Goal: Feedback & Contribution: Contribute content

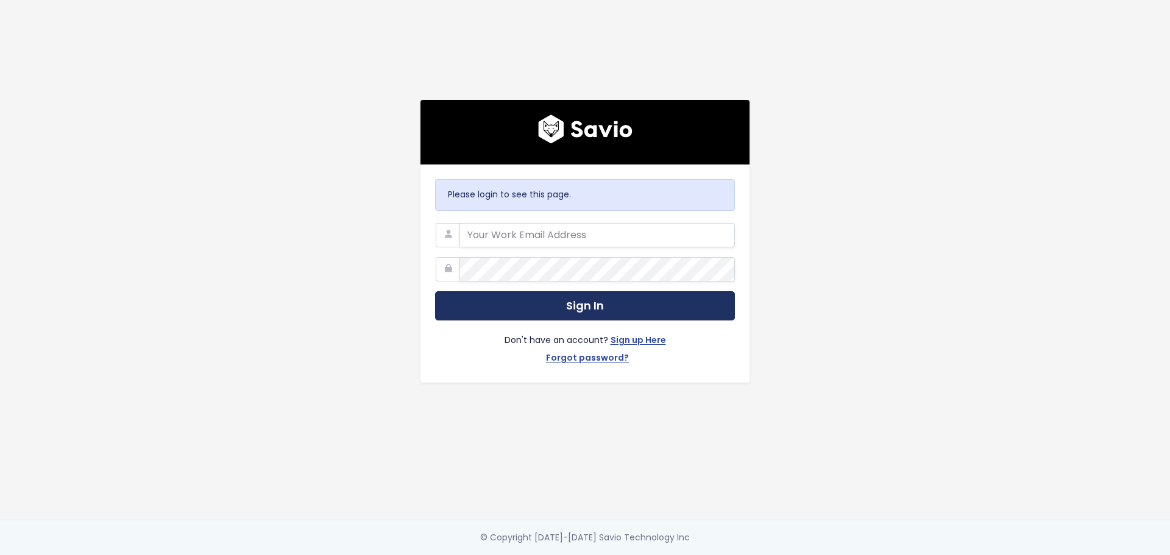
type input "stacey@judicatewest.com"
click at [538, 306] on button "Sign In" at bounding box center [585, 306] width 300 height 30
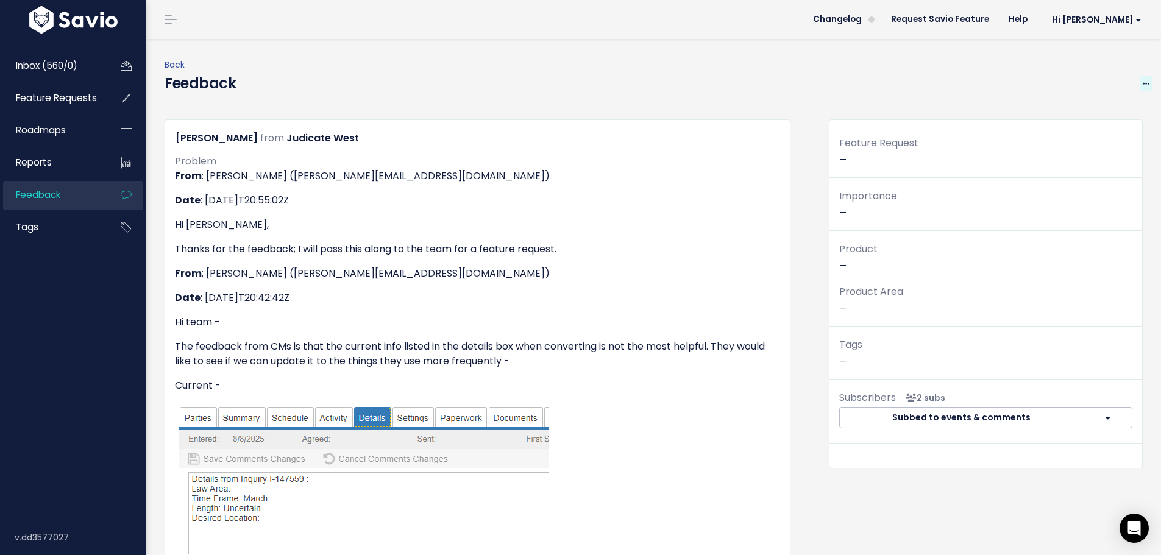
click at [1141, 76] on span at bounding box center [1147, 83] width 12 height 15
click at [989, 101] on div "Feedback Edit [GEOGRAPHIC_DATA]" at bounding box center [659, 87] width 988 height 29
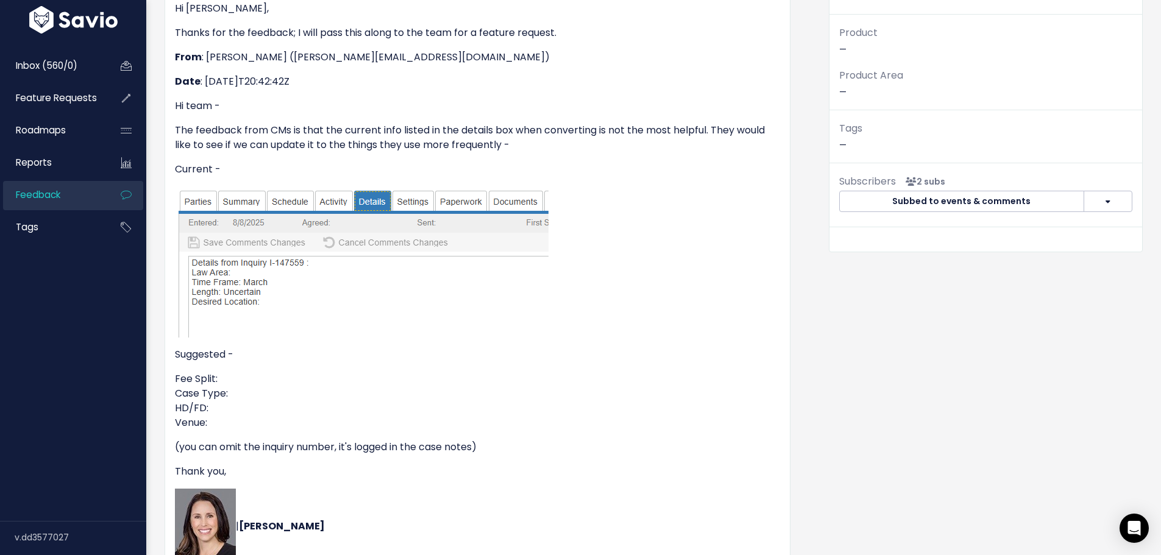
scroll to position [34, 0]
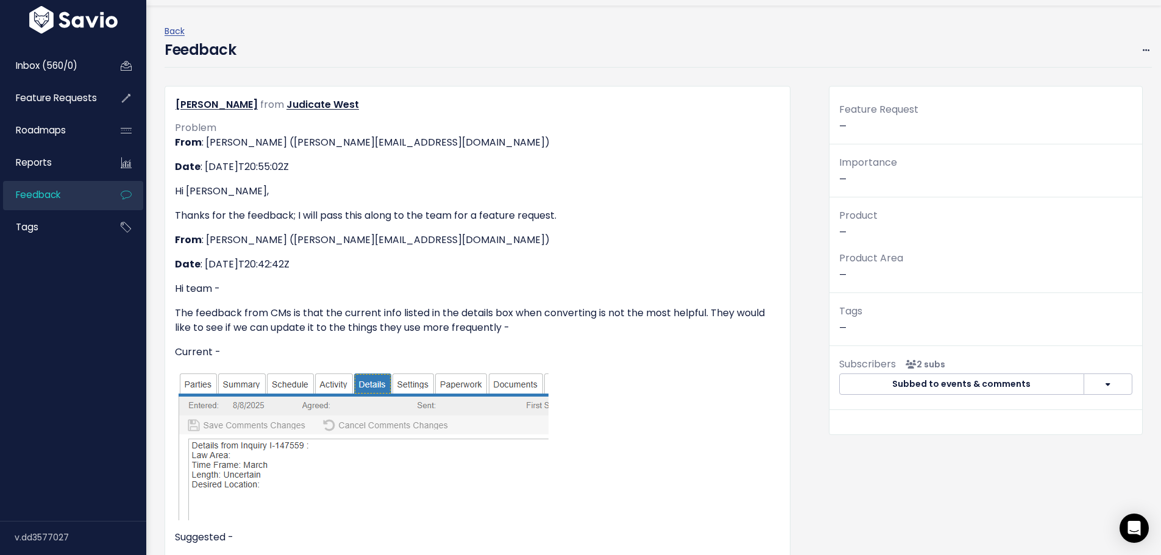
click at [29, 187] on link "Feedback" at bounding box center [52, 195] width 98 height 28
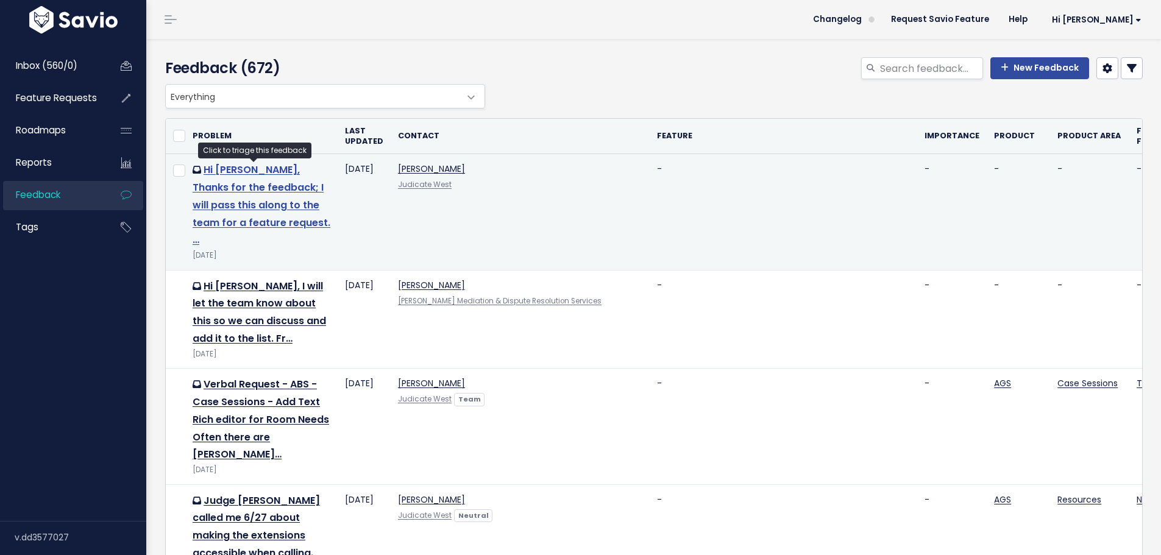
click at [236, 174] on link "Hi Heidi, Thanks for the feedback; I will pass this along to the team for a fea…" at bounding box center [262, 205] width 138 height 84
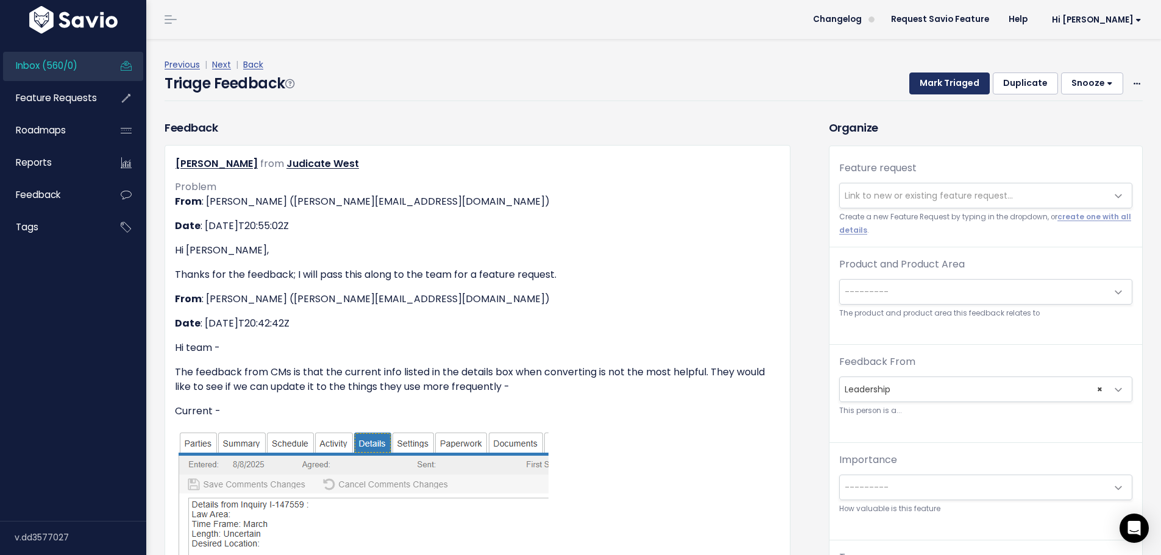
click at [962, 87] on button "Mark Triaged" at bounding box center [950, 84] width 80 height 22
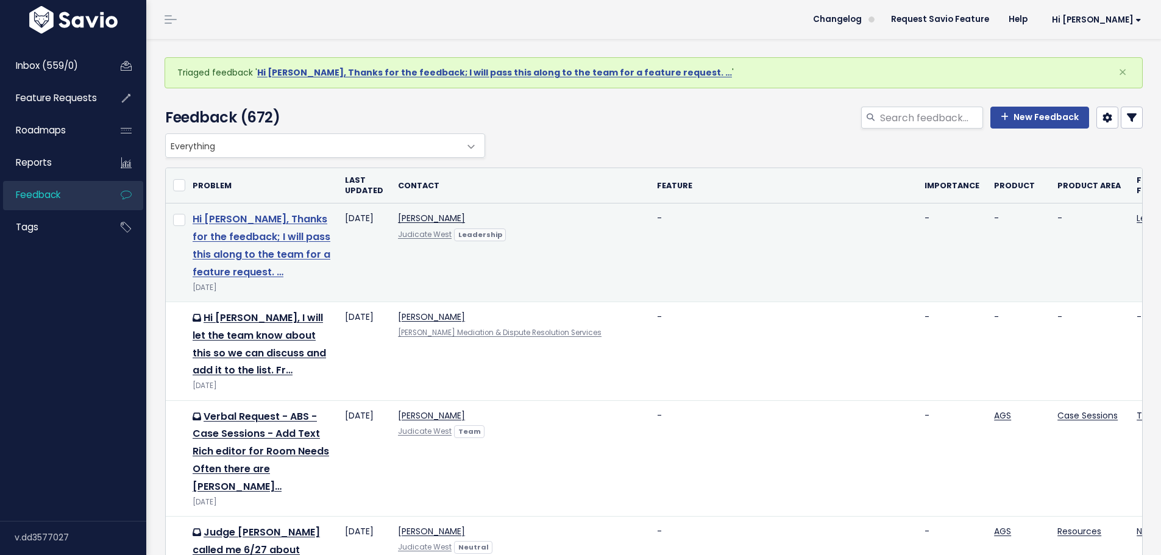
click at [267, 232] on link "Hi [PERSON_NAME], Thanks for the feedback; I will pass this along to the team f…" at bounding box center [262, 245] width 138 height 66
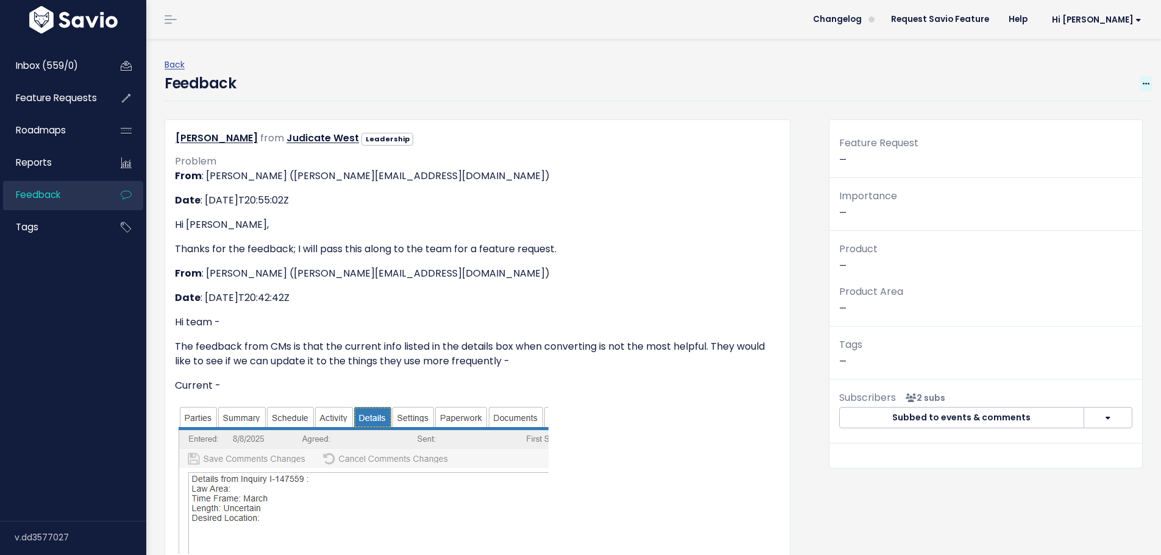
click at [1141, 87] on span at bounding box center [1147, 83] width 12 height 15
click at [931, 72] on div "Back" at bounding box center [659, 64] width 988 height 15
click at [67, 98] on span "Feature Requests" at bounding box center [56, 97] width 81 height 13
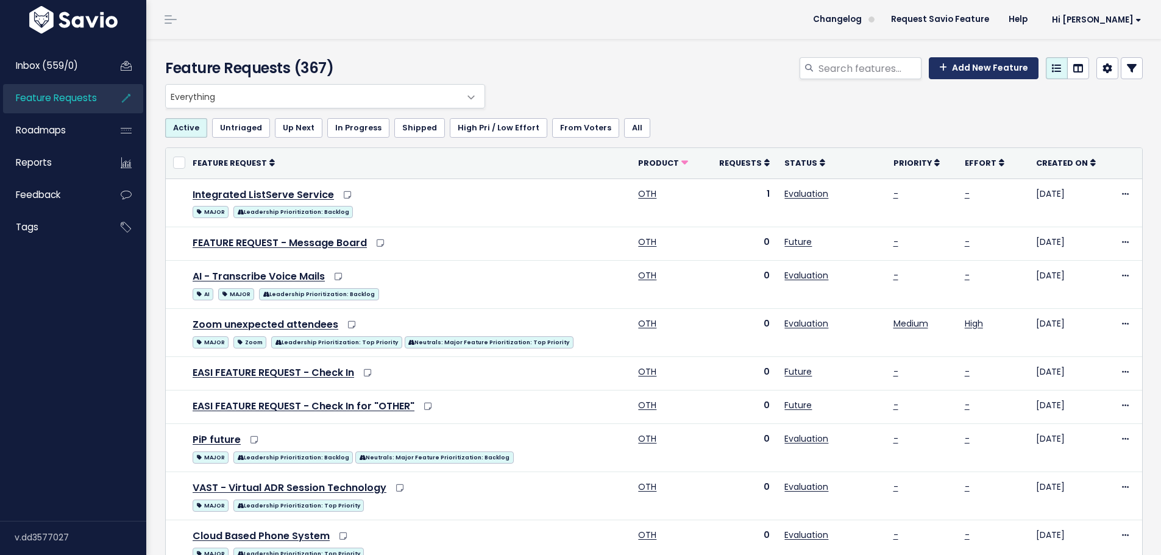
click at [959, 71] on link "Add New Feature" at bounding box center [984, 68] width 110 height 22
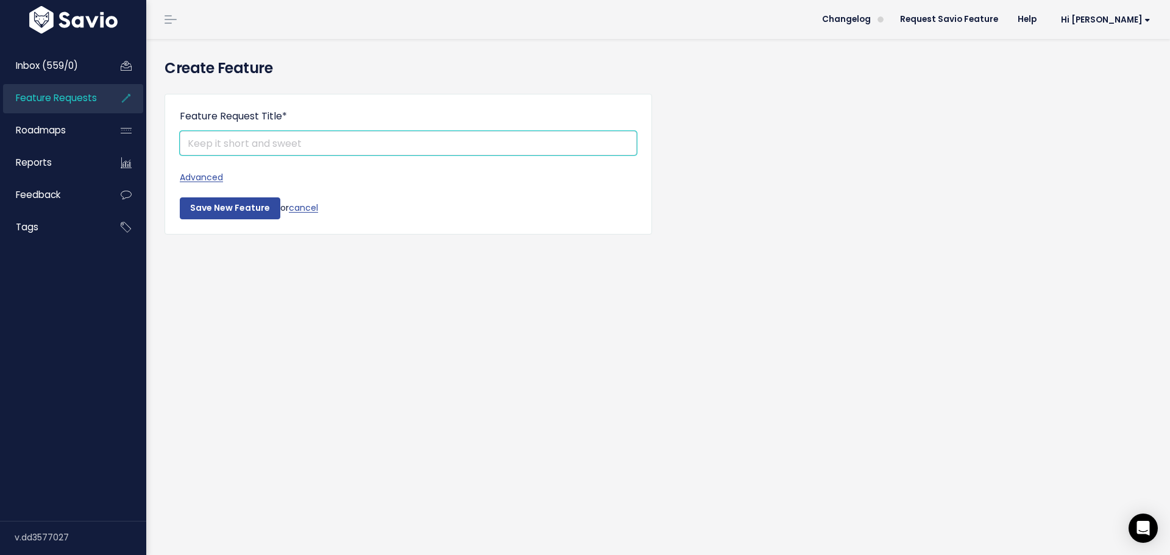
click at [419, 135] on input "Feature Request Title *" at bounding box center [408, 143] width 457 height 24
type input "R"
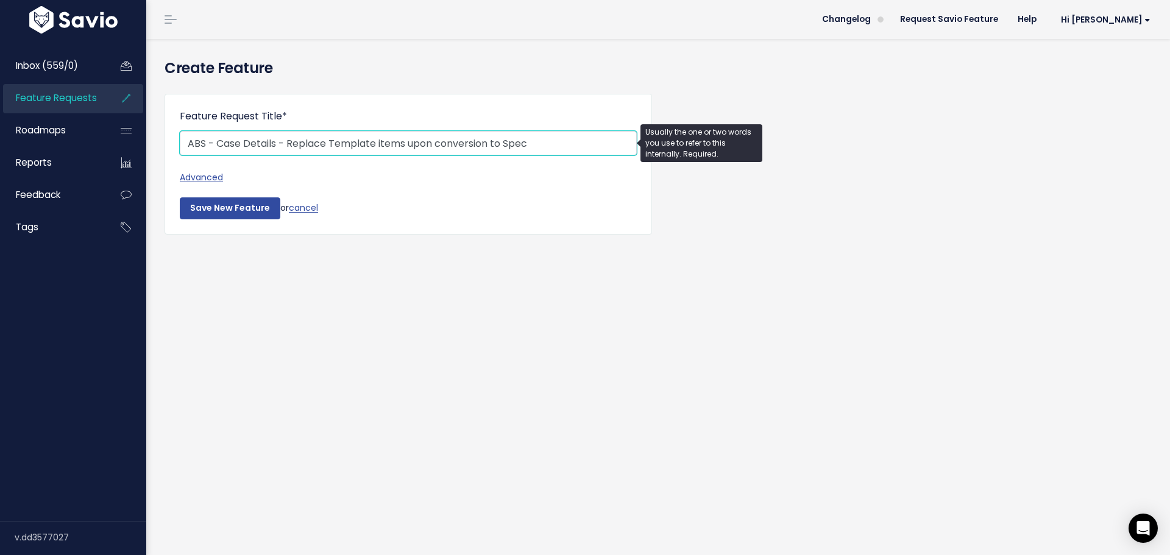
click at [379, 149] on input "ABS - Case Details - Replace Template items upon conversion to Spec" at bounding box center [408, 143] width 457 height 24
type input "ABS - Case Details - Replace placeholder titles upon conversion to Spec"
click at [198, 181] on link "Advanced" at bounding box center [408, 177] width 457 height 15
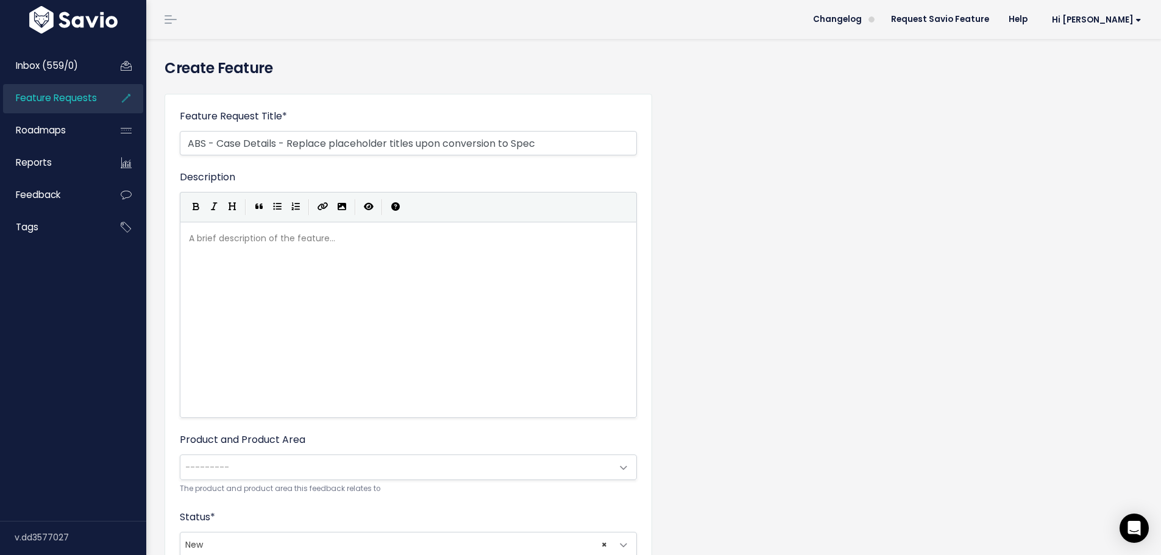
click at [318, 231] on div "A brief description of the feature... xxxxxxxxxx" at bounding box center [409, 231] width 444 height 0
type textarea "##"
type textarea "Over"
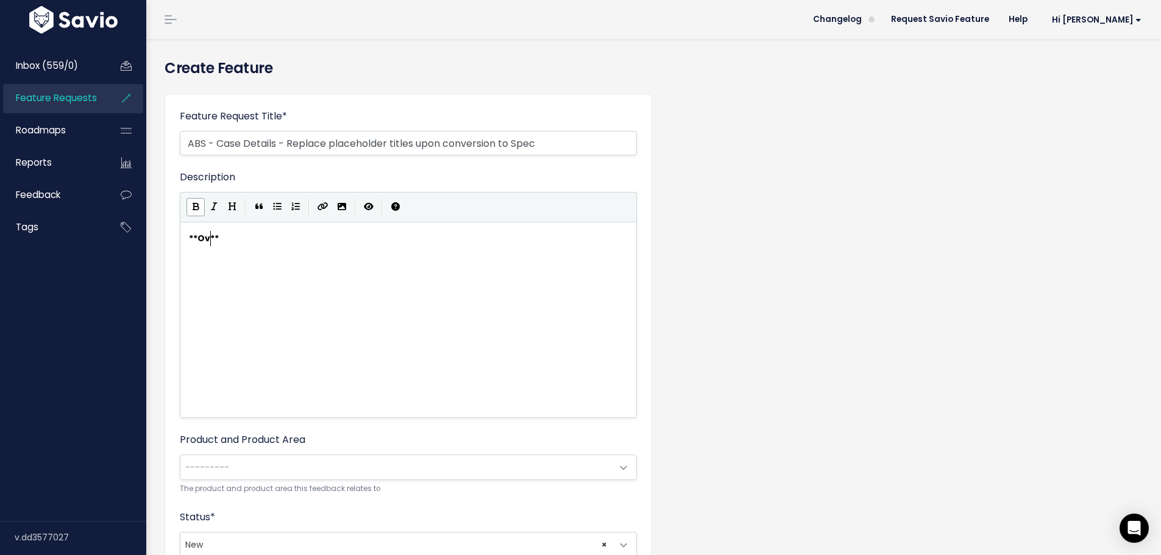
scroll to position [4, 20]
type textarea "ervire\"
type textarea "iew"
click at [318, 243] on pre "** Overview **" at bounding box center [413, 238] width 453 height 15
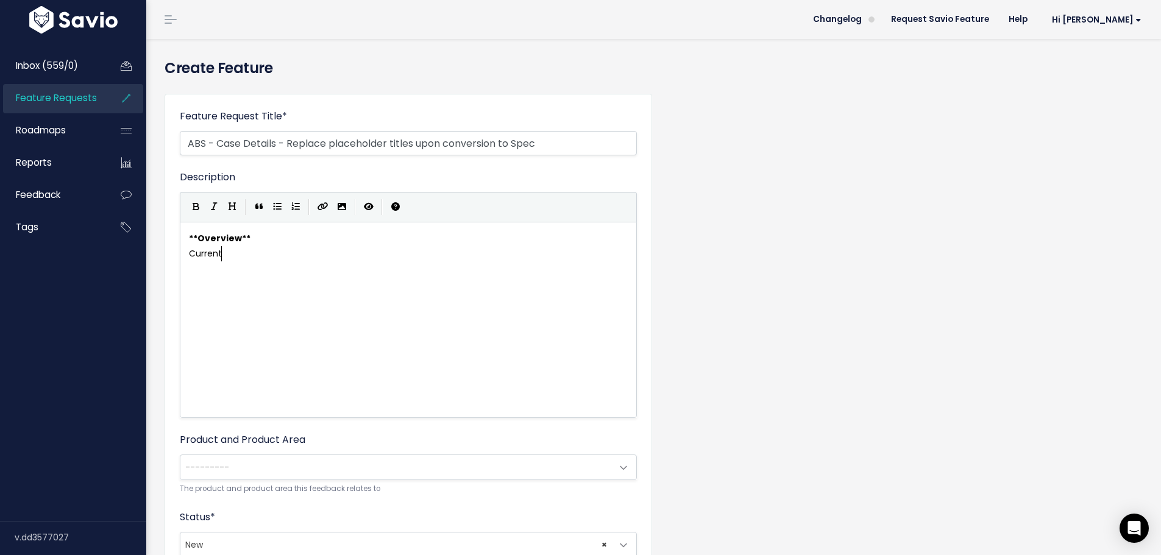
type textarea "Current"
type textarea "ly."
type textarea ", the placeholder titles in Cases / details"
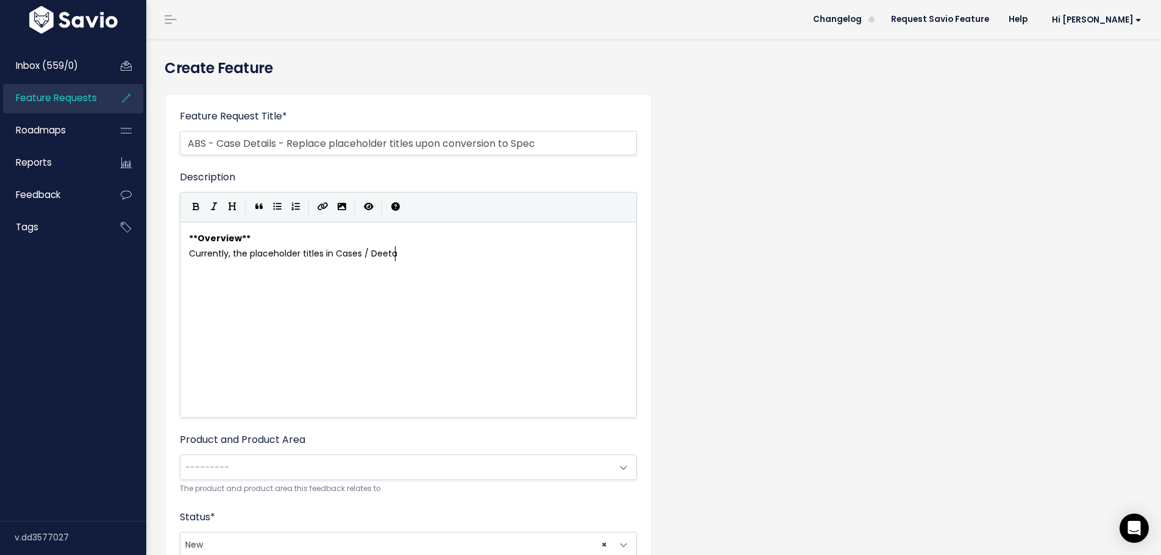
type textarea "Deetails"
type textarea "tzials"
type textarea "ails do not meaningly reflect"
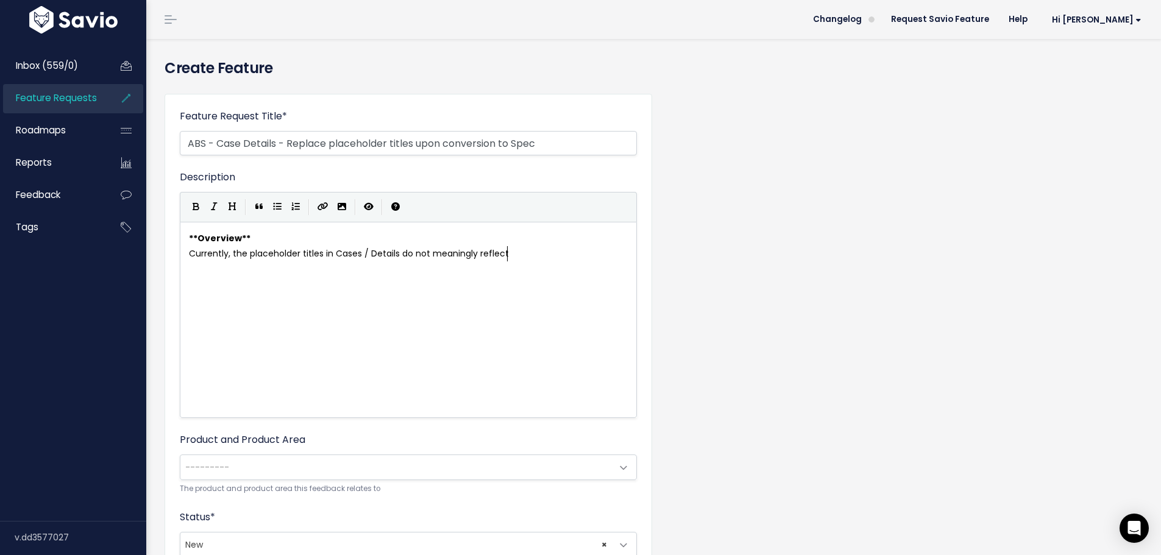
scroll to position [4, 5]
type textarea "t crtieria that a CM"
type textarea "reflect crtieria that a CM finds meaningly"
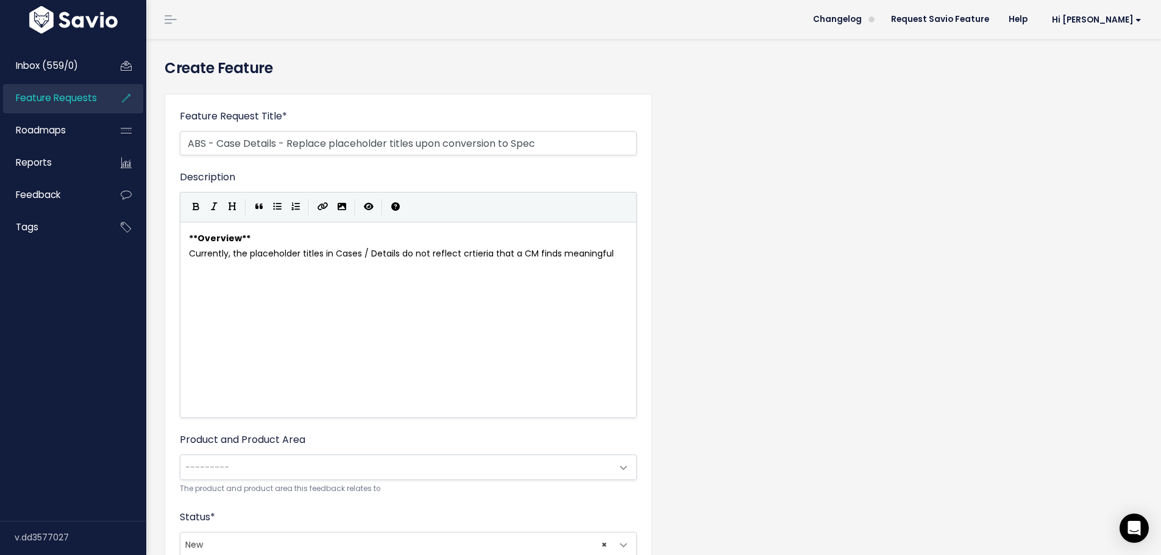
type textarea "ful."
type textarea "This needs to be yup"
type textarea "updated"
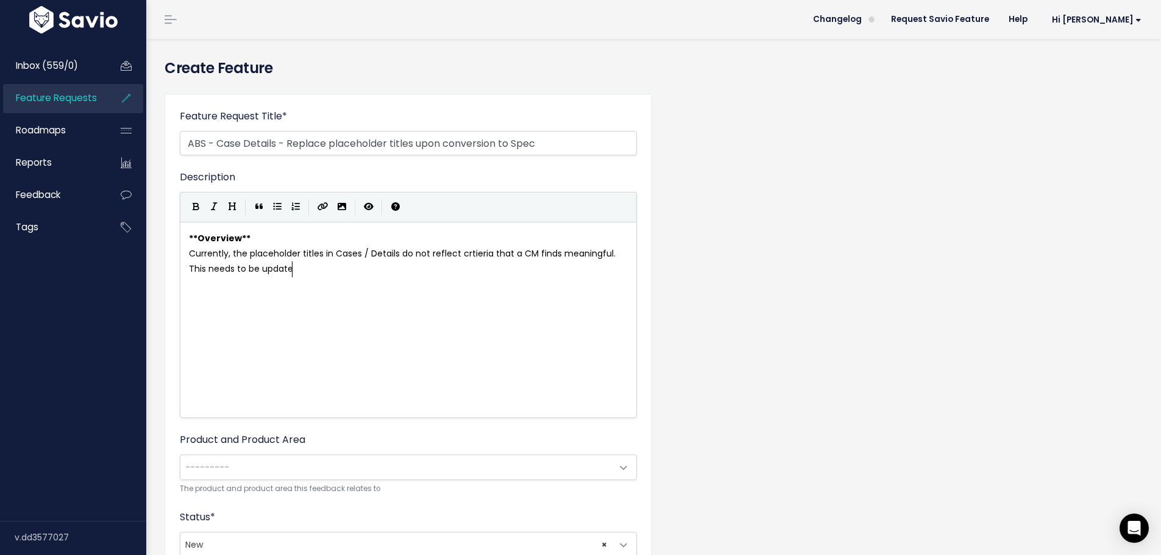
scroll to position [4, 38]
type textarea "the old templ"
type textarea "titles meed tp he"
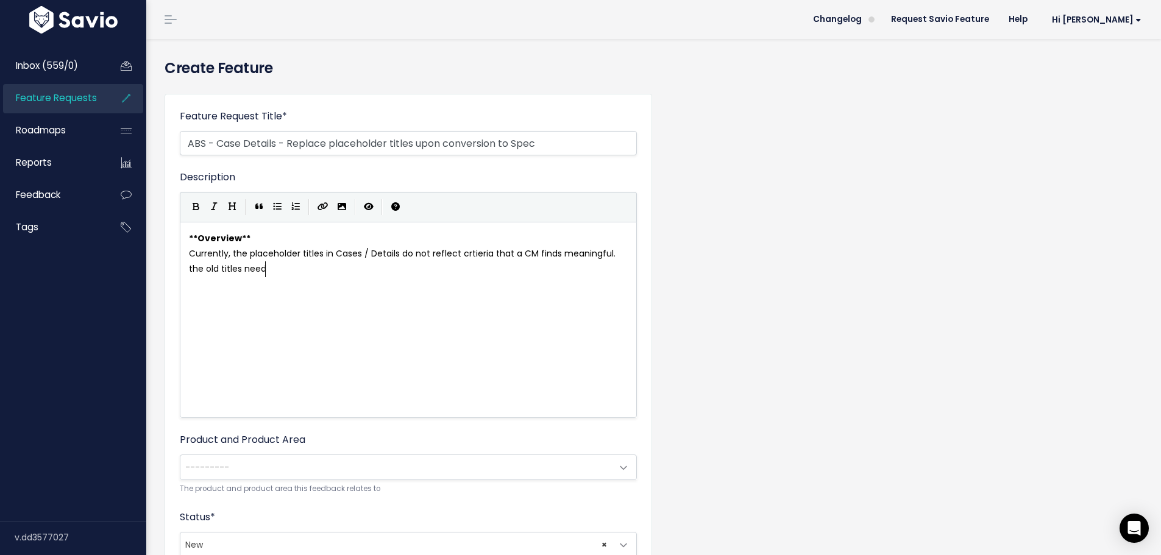
type textarea "need t"
type textarea "o be removed ta"
type textarea "eplaced with new it"
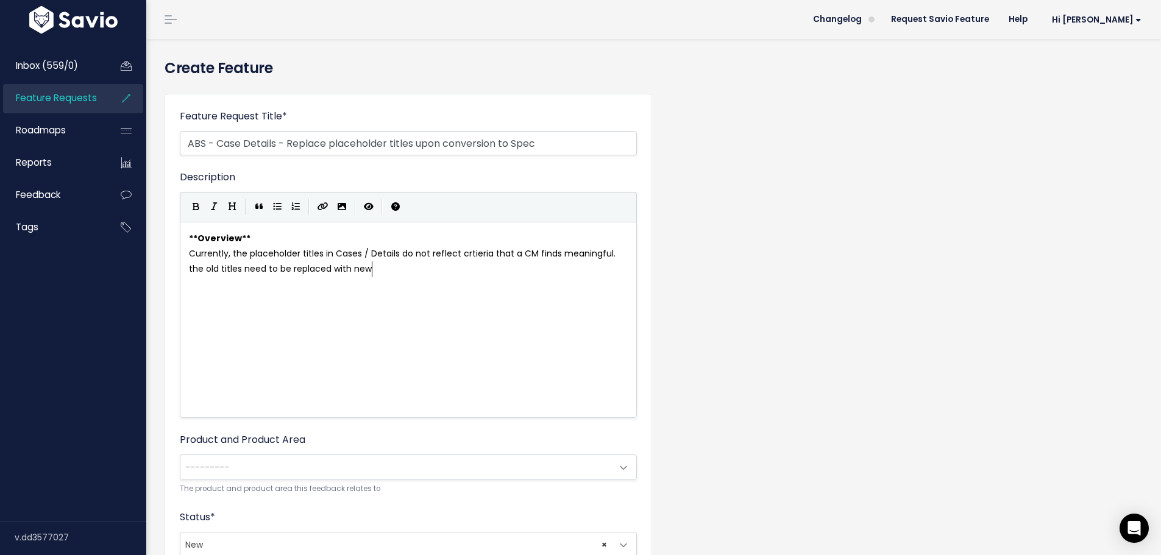
scroll to position [4, 82]
type textarea "ones."
click at [191, 272] on span "the old titles need to be replaced with new ones." at bounding box center [293, 269] width 208 height 12
type textarea "T"
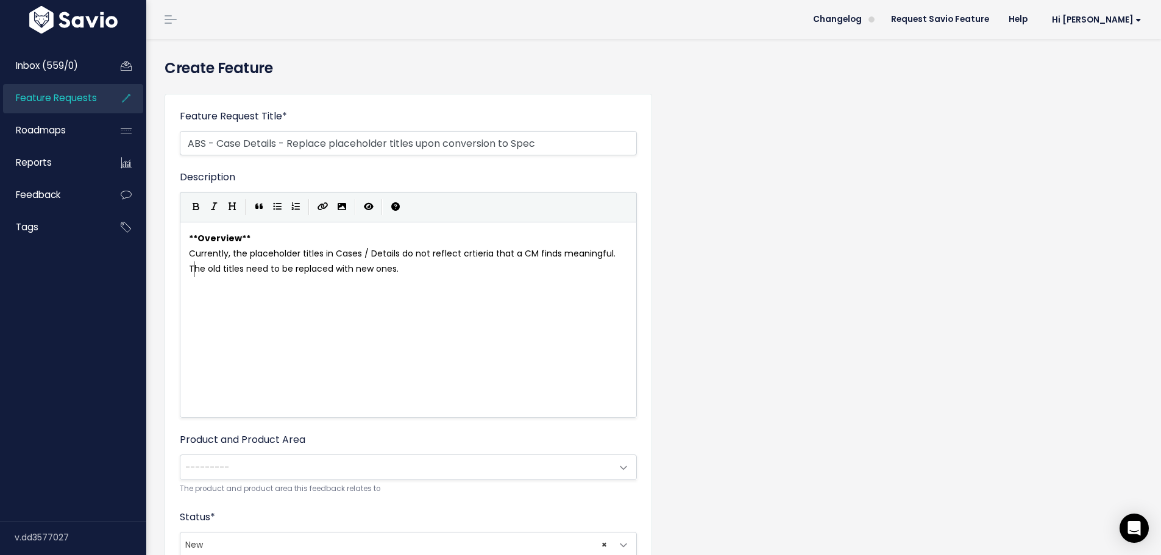
scroll to position [4, 4]
click at [420, 268] on pre "The old titles need to be replaced with new ones." at bounding box center [413, 269] width 453 height 15
type textarea "Refren"
type textarea "e"
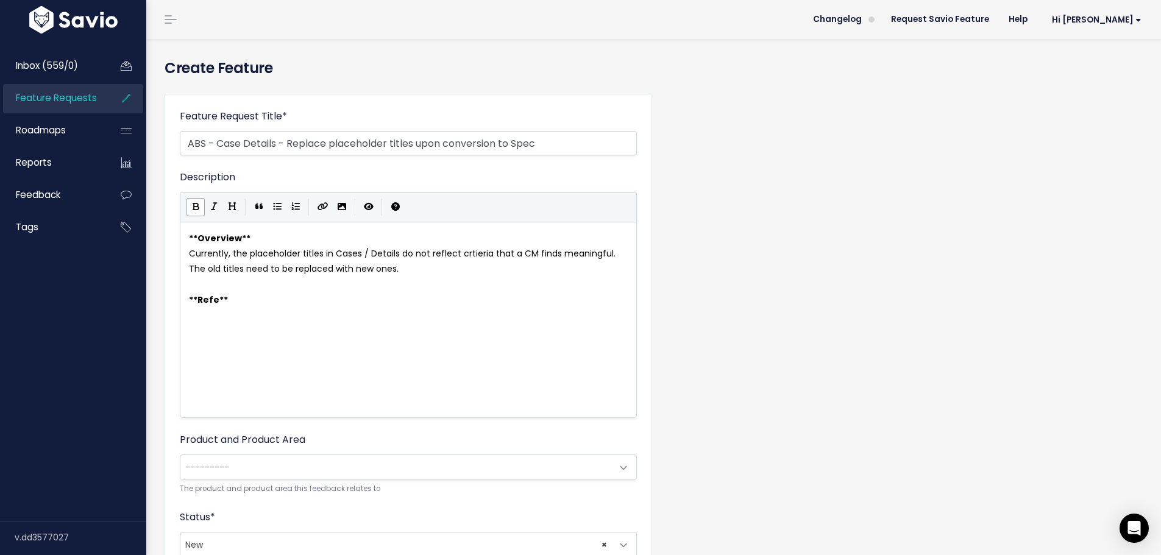
click at [281, 302] on pre "** Refe **" at bounding box center [413, 300] width 453 height 15
type textarea "**"
type textarea "rence UI"
type textarea "REf"
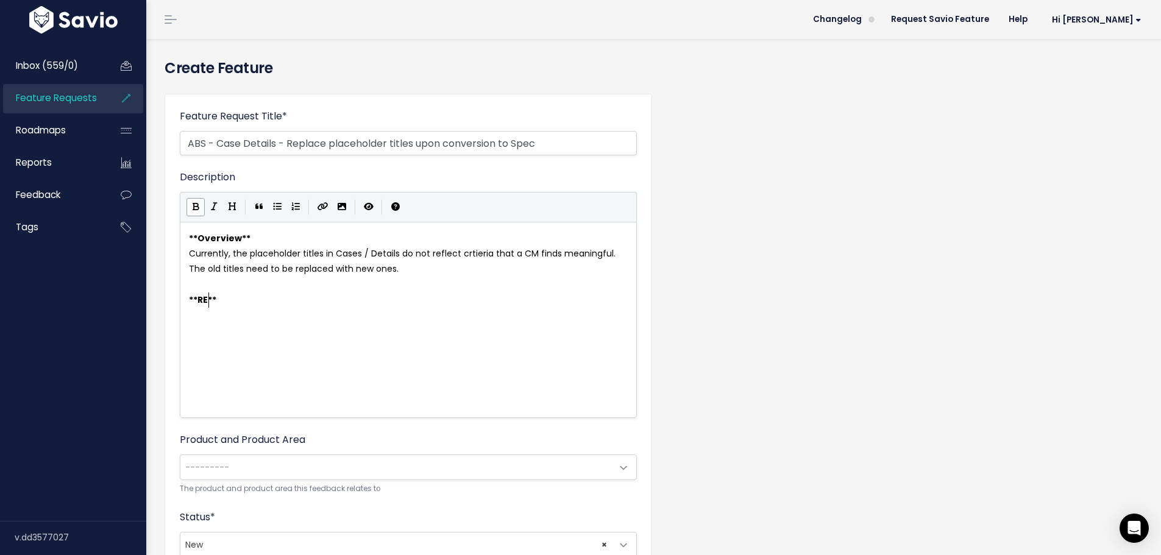
scroll to position [4, 12]
type textarea "eferejce"
type textarea "nce UI"
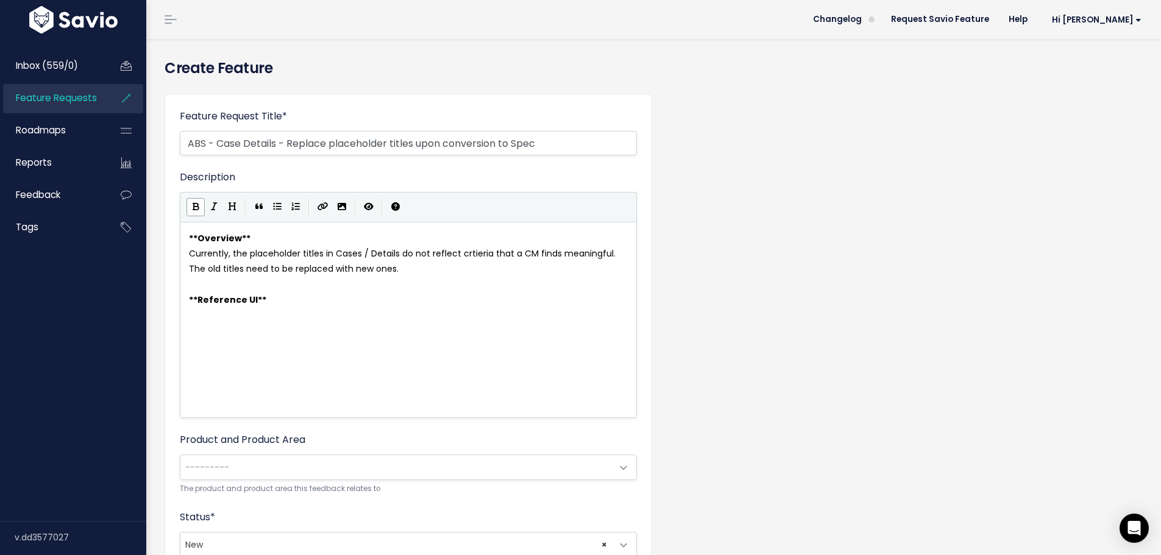
click at [276, 303] on pre "** Reference UI **" at bounding box center [413, 300] width 453 height 15
click at [493, 345] on div "x ** Overview ** Currently, the placeholder titles in Cases / Details do not re…" at bounding box center [424, 335] width 474 height 213
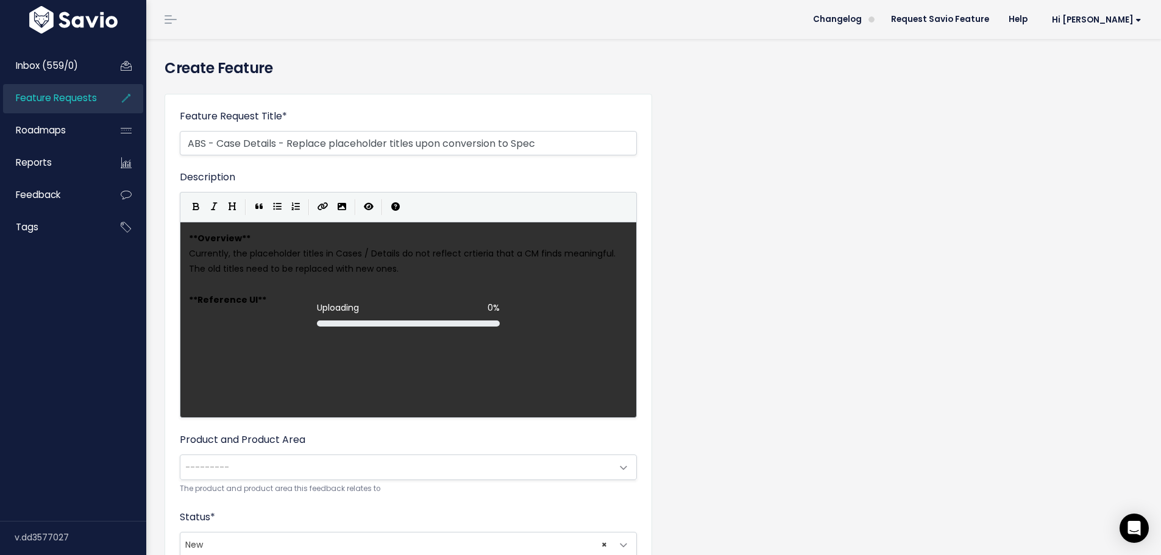
scroll to position [4, 1]
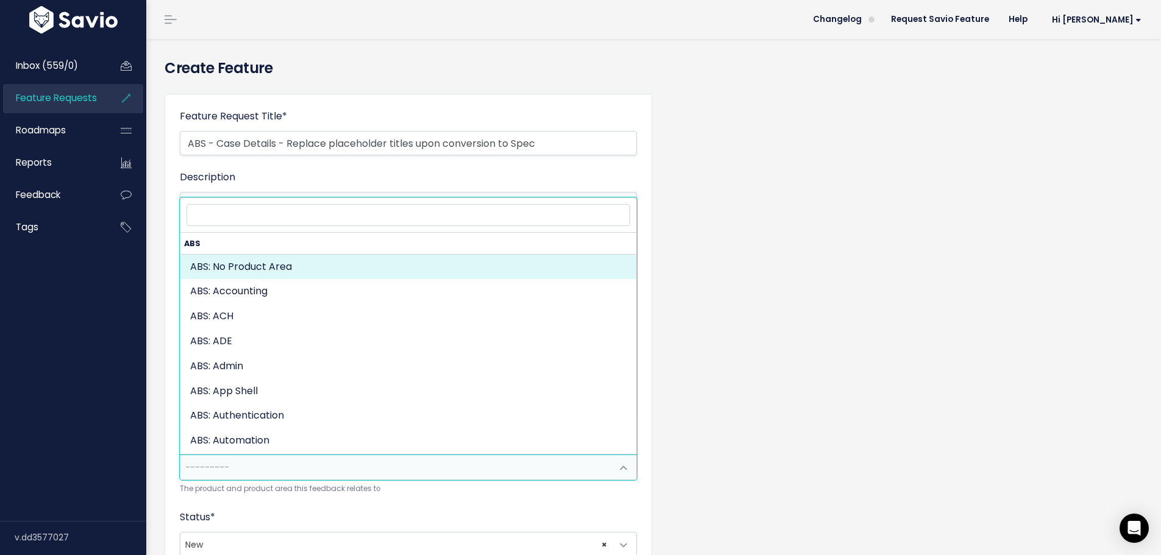
click at [333, 461] on span "---------" at bounding box center [396, 467] width 432 height 24
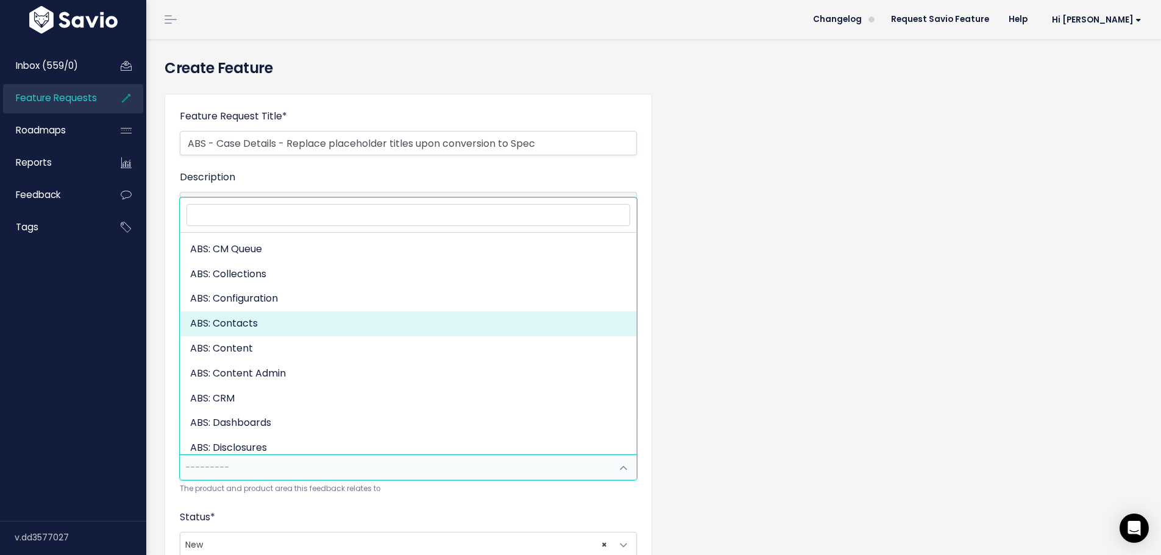
scroll to position [183, 0]
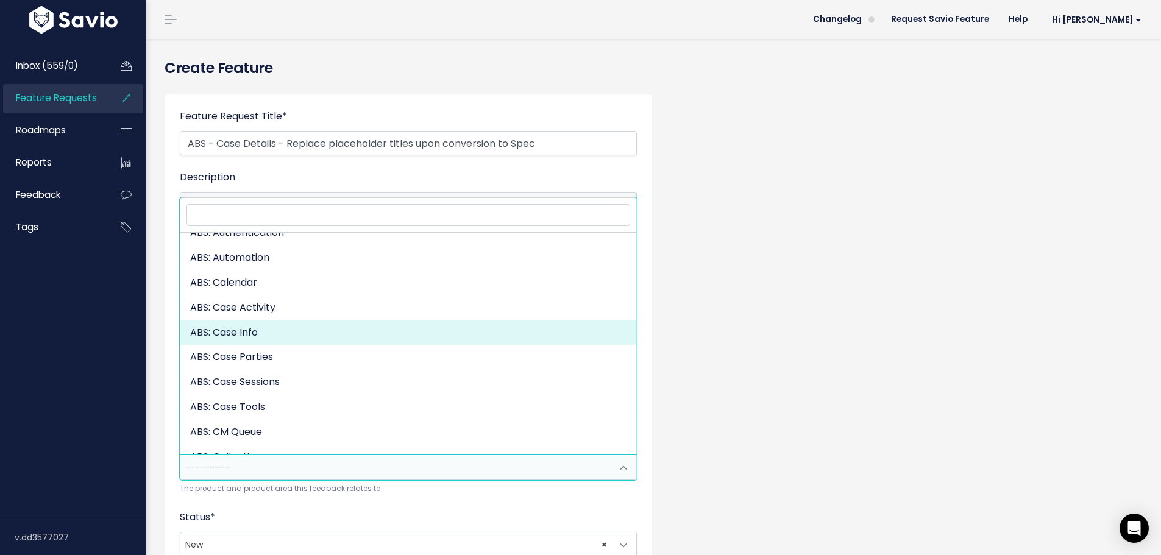
select select "MAIN:CASE_INFO"
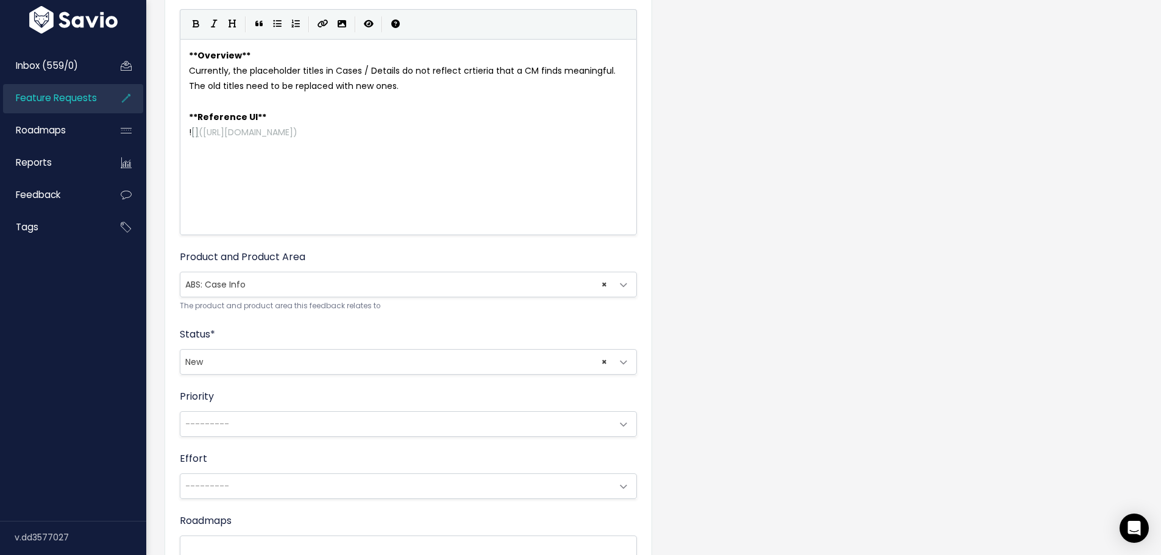
click at [308, 367] on span "× New" at bounding box center [396, 362] width 432 height 24
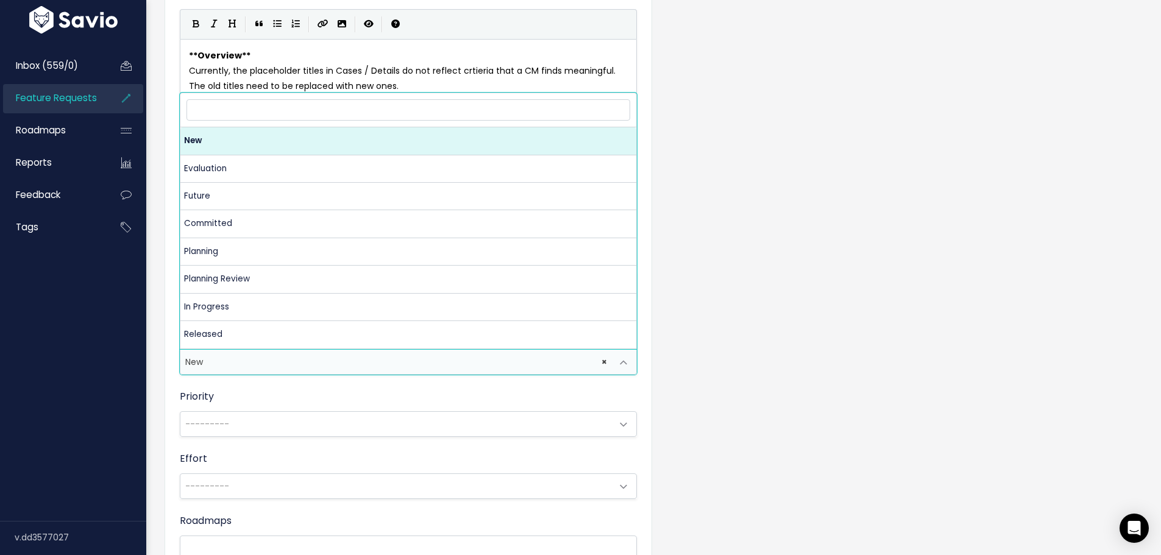
click at [308, 367] on span "× New" at bounding box center [396, 362] width 432 height 24
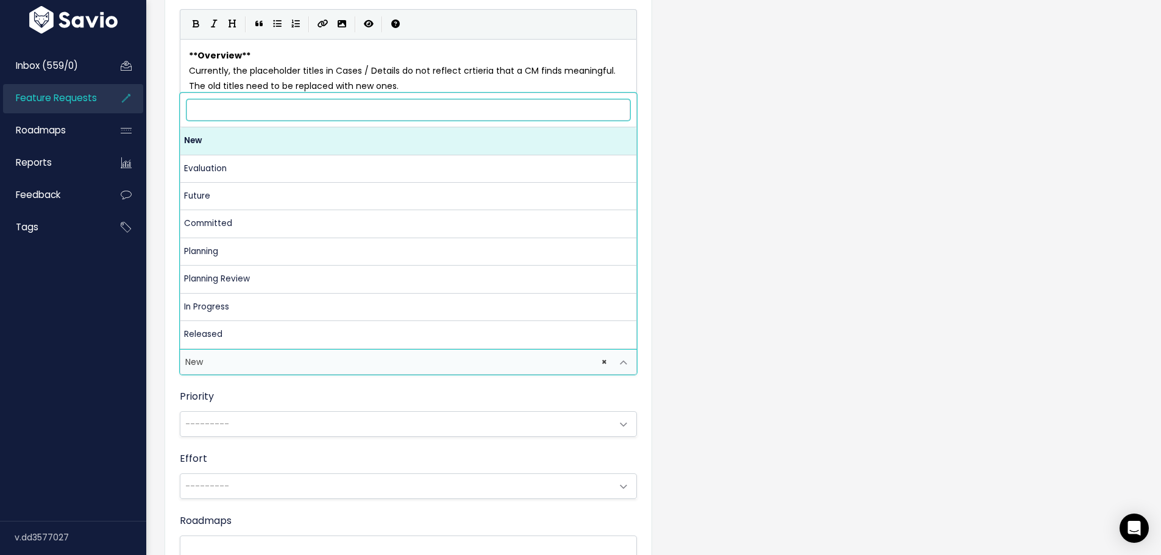
click at [308, 367] on span "× New" at bounding box center [396, 362] width 432 height 24
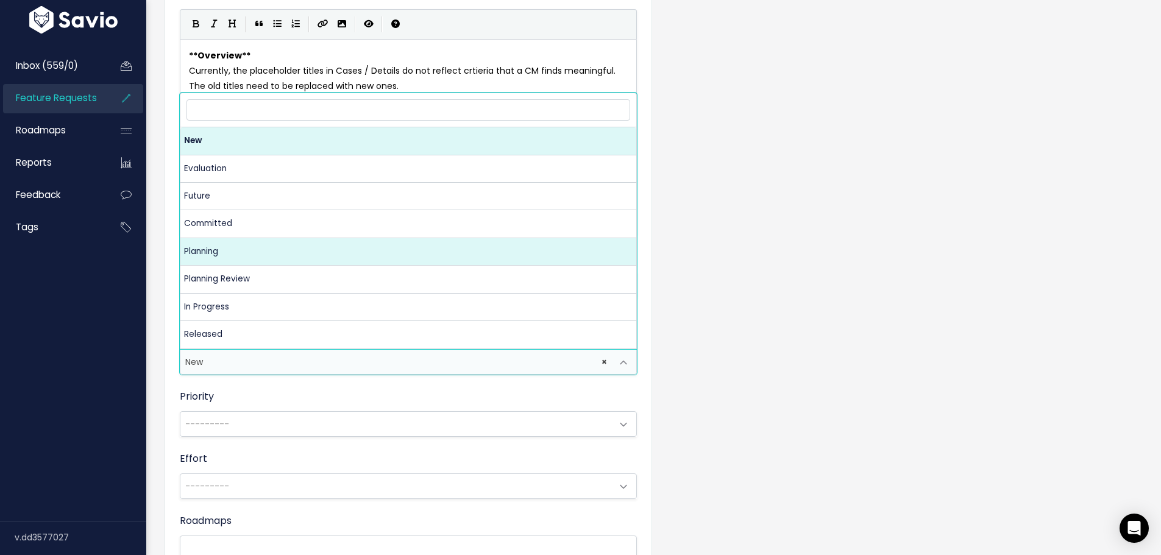
select select "PLANNING"
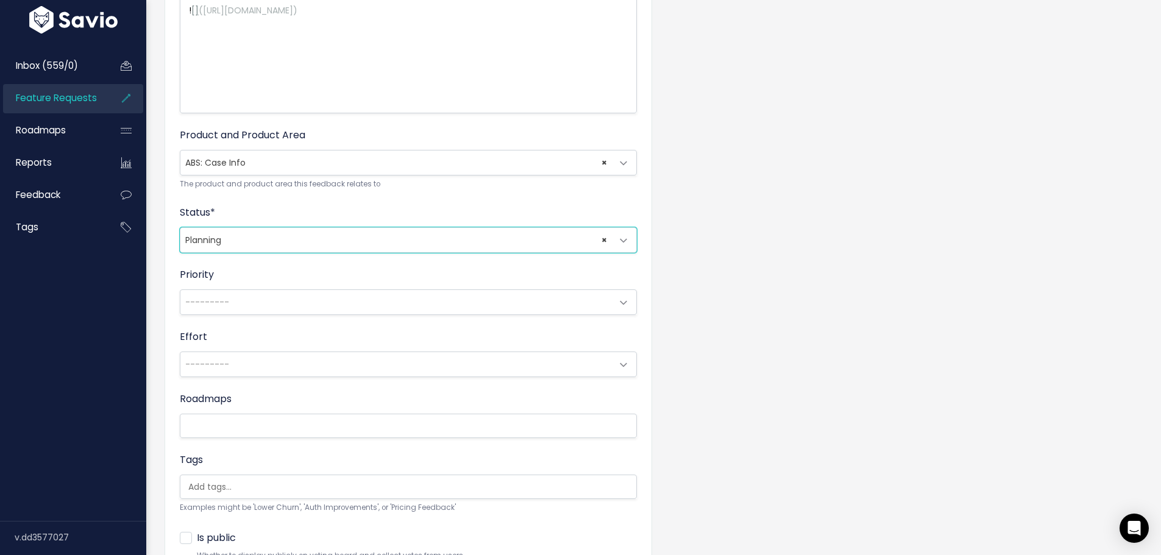
scroll to position [421, 0]
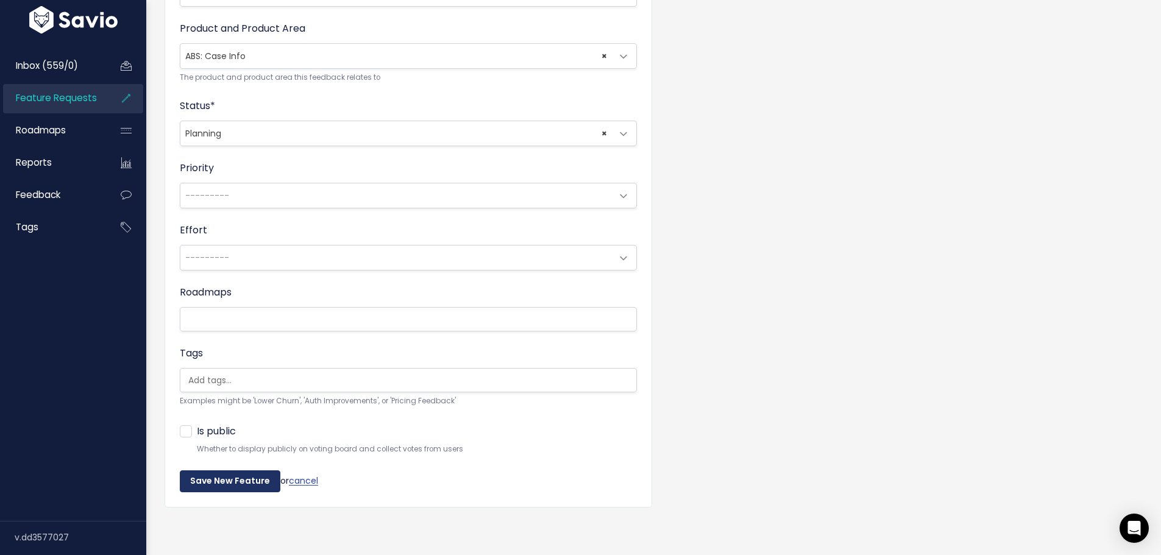
click at [226, 476] on input "Save New Feature" at bounding box center [230, 482] width 101 height 22
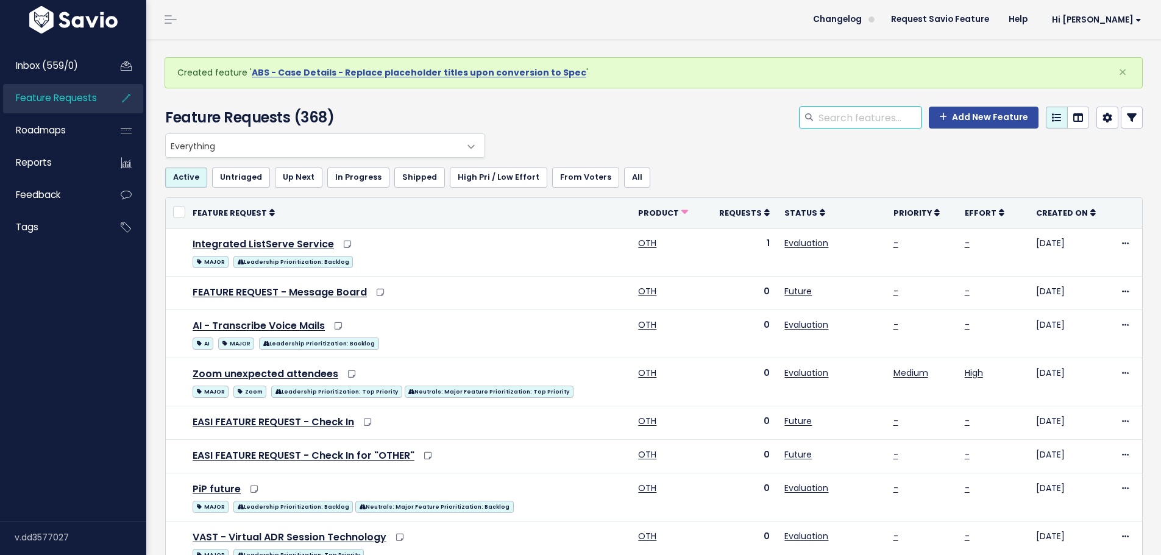
click at [838, 115] on input "search" at bounding box center [869, 118] width 104 height 22
type input "details"
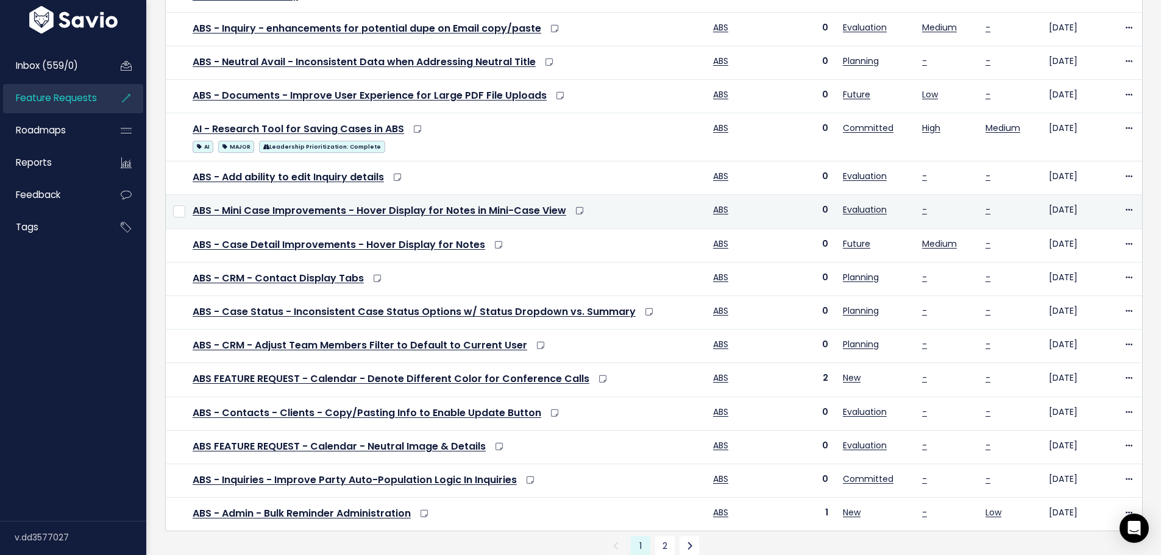
scroll to position [422, 0]
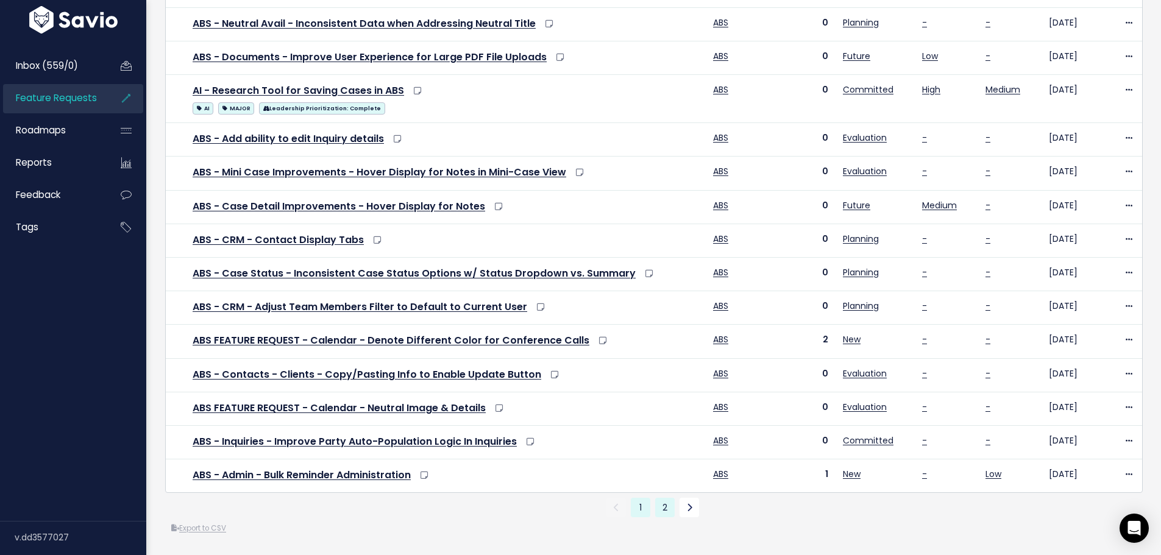
click at [661, 498] on link "2" at bounding box center [665, 508] width 20 height 20
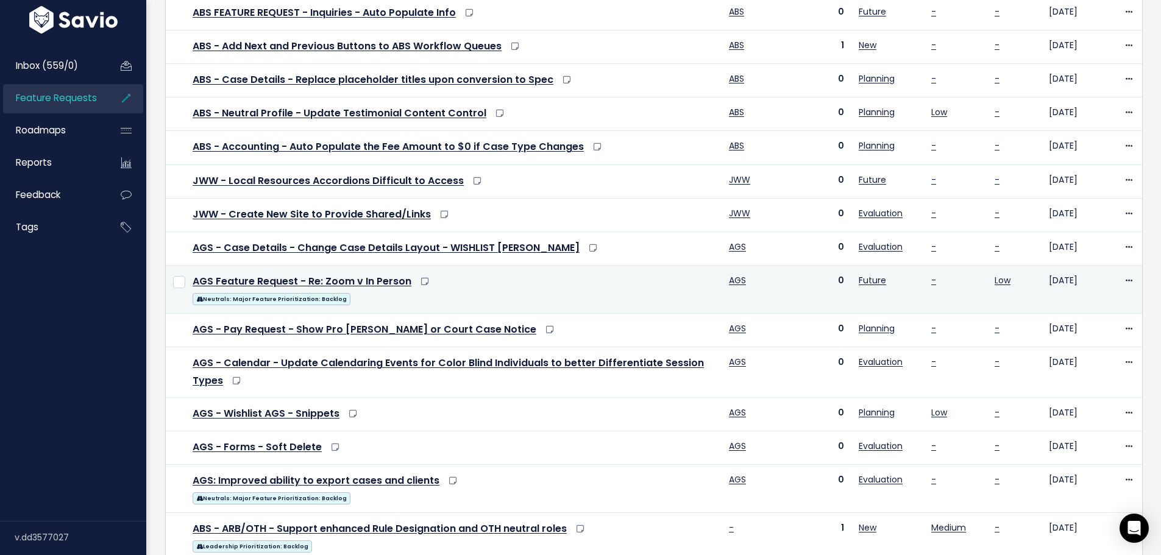
scroll to position [33, 0]
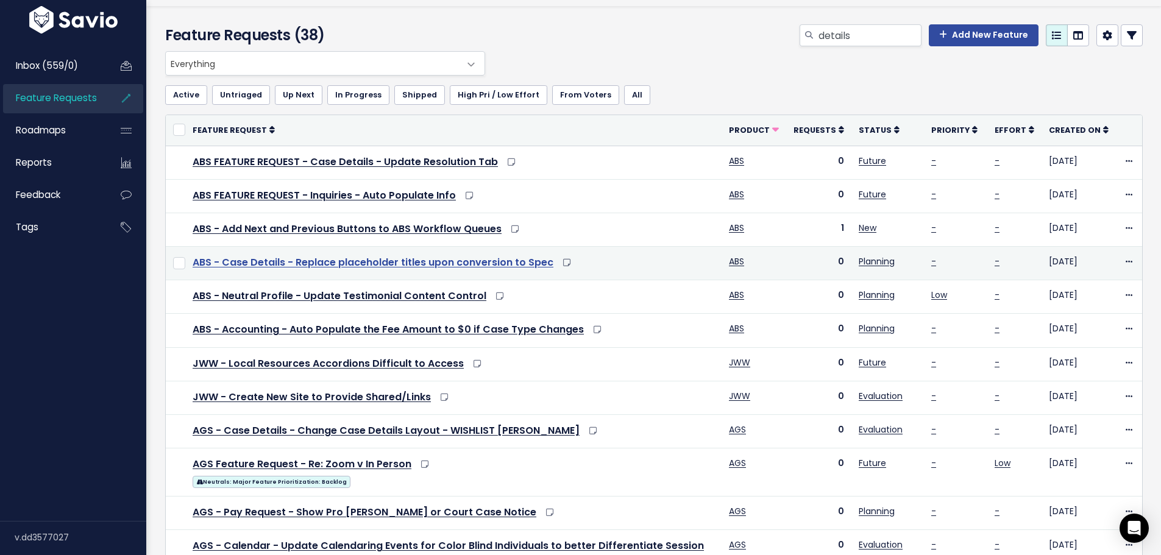
click at [419, 265] on link "ABS - Case Details - Replace placeholder titles upon conversion to Spec" at bounding box center [373, 262] width 361 height 14
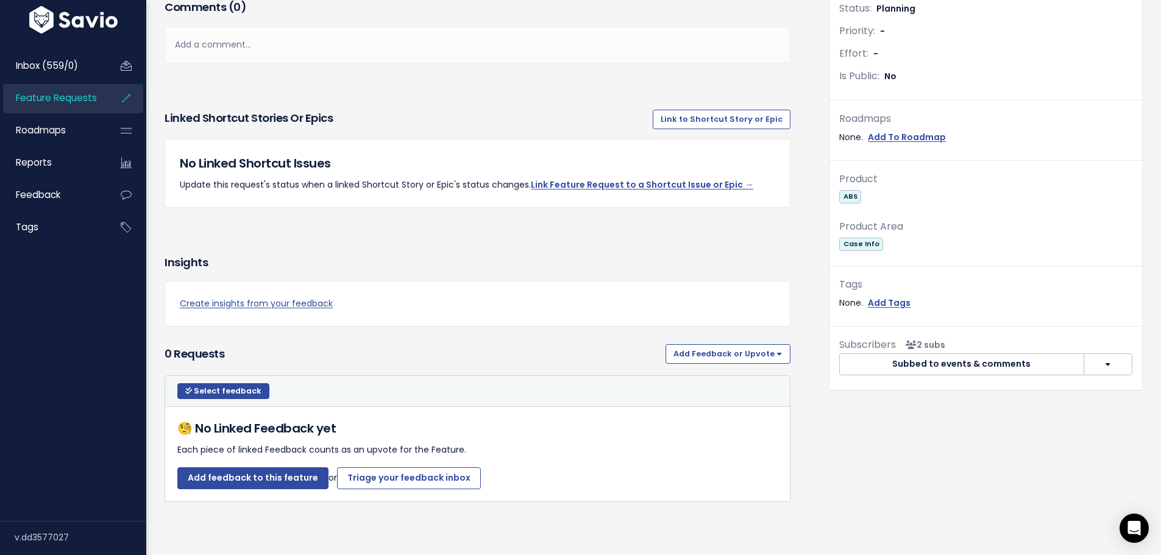
scroll to position [540, 0]
click at [758, 344] on button "Add Feedback or Upvote" at bounding box center [728, 354] width 125 height 20
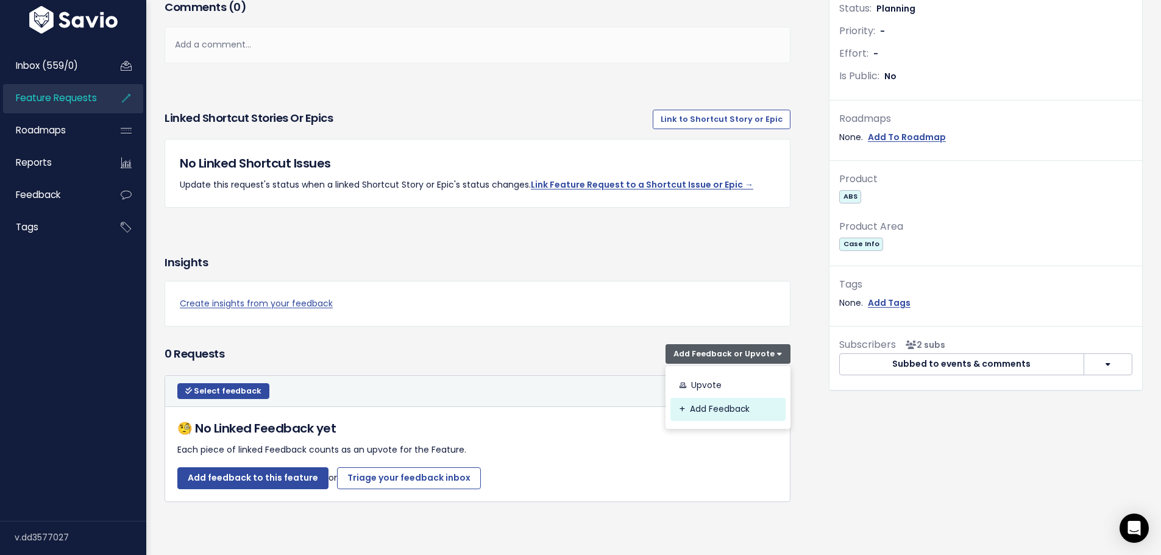
click at [703, 399] on link "Add Feedback" at bounding box center [728, 409] width 115 height 24
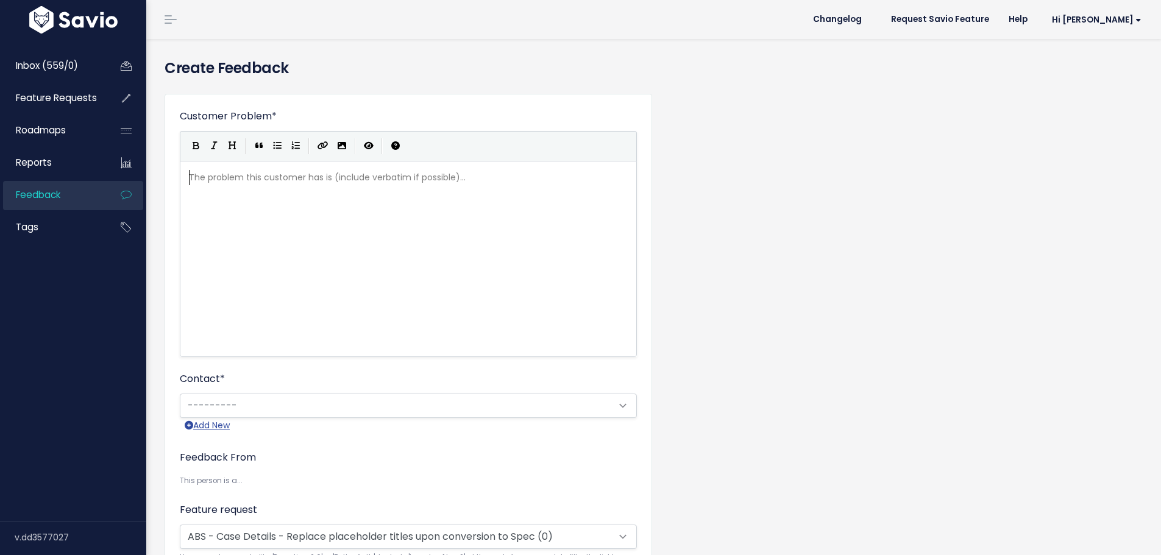
scroll to position [1, 0]
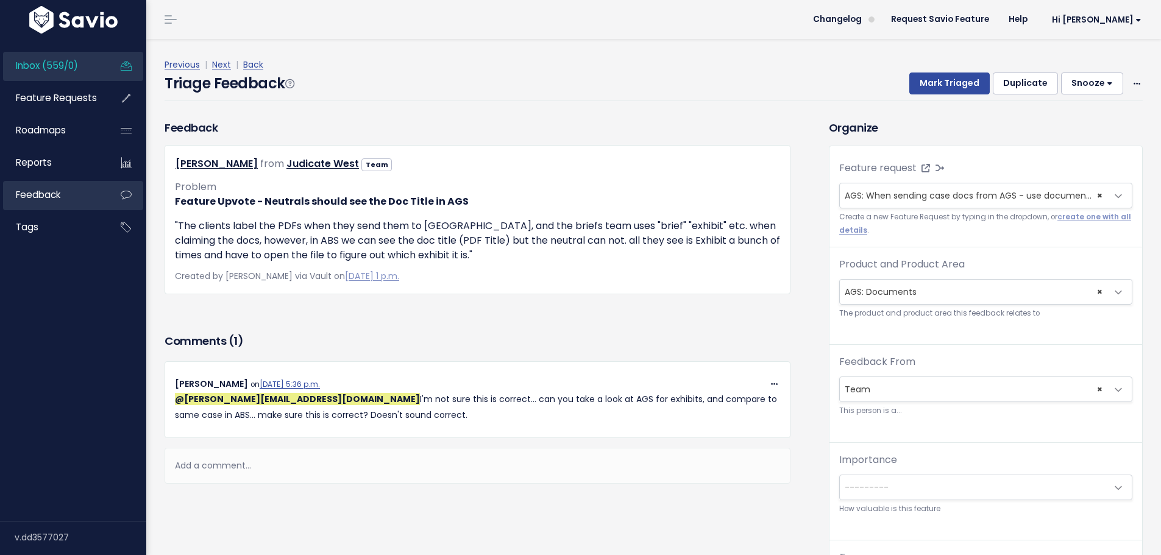
click at [60, 194] on span "Feedback" at bounding box center [38, 194] width 45 height 13
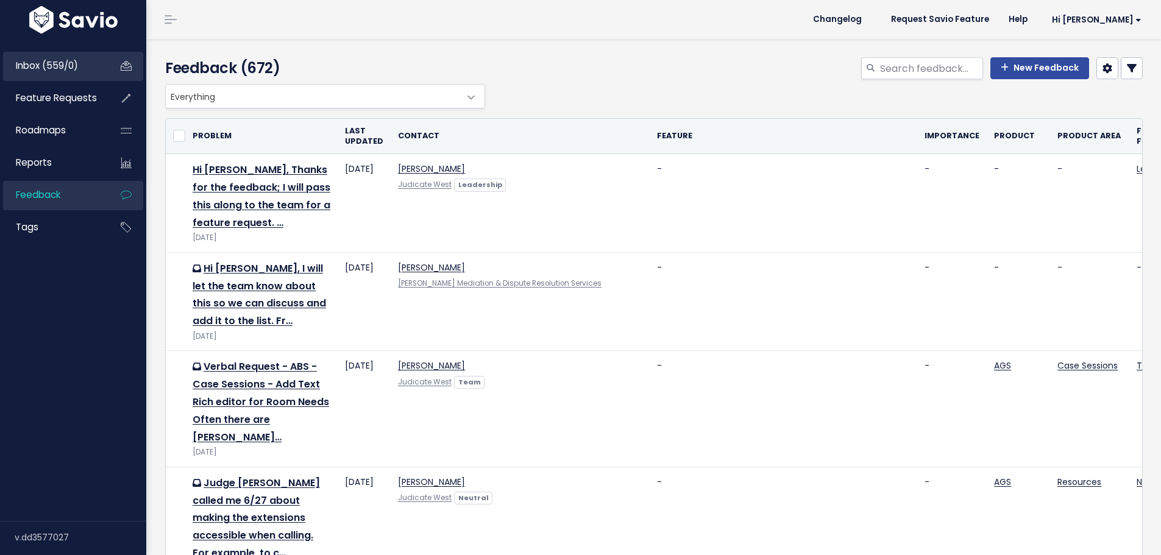
click at [52, 72] on link "Inbox (559/0)" at bounding box center [52, 66] width 98 height 28
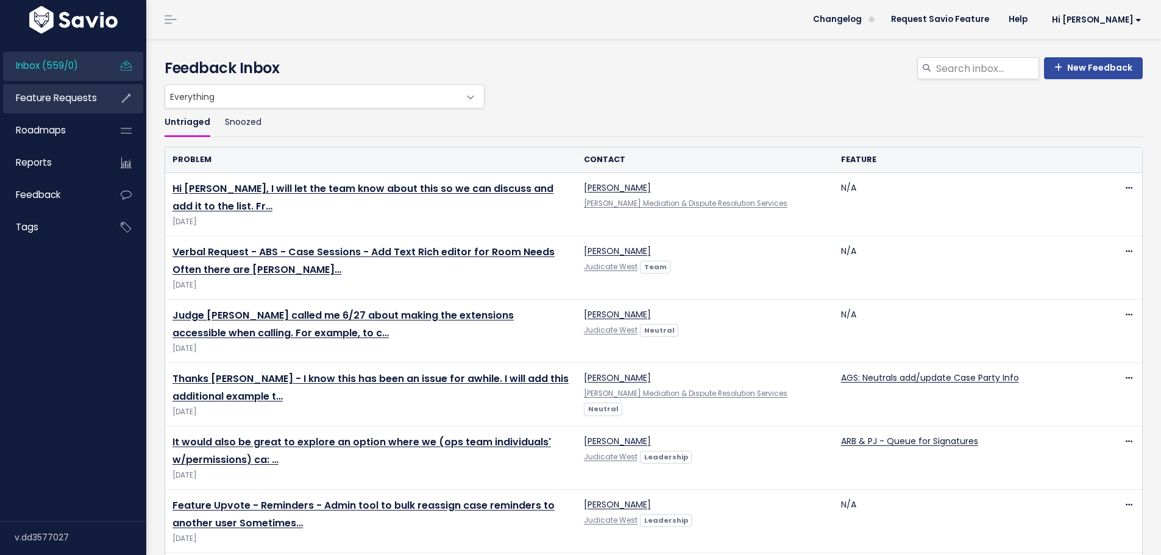
click at [76, 98] on span "Feature Requests" at bounding box center [56, 97] width 81 height 13
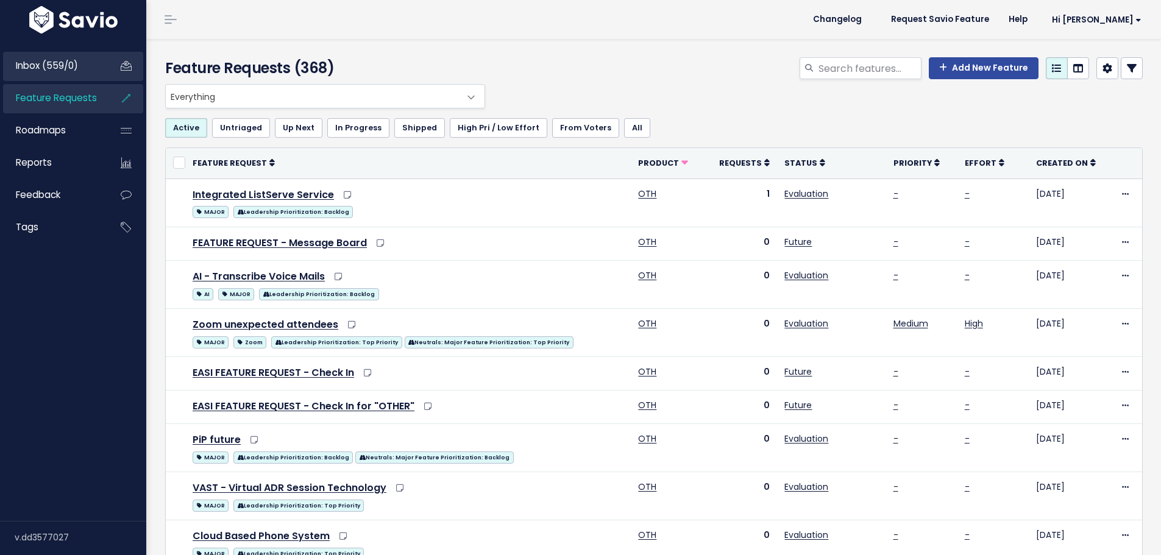
click at [60, 63] on span "Inbox (559/0)" at bounding box center [47, 65] width 62 height 13
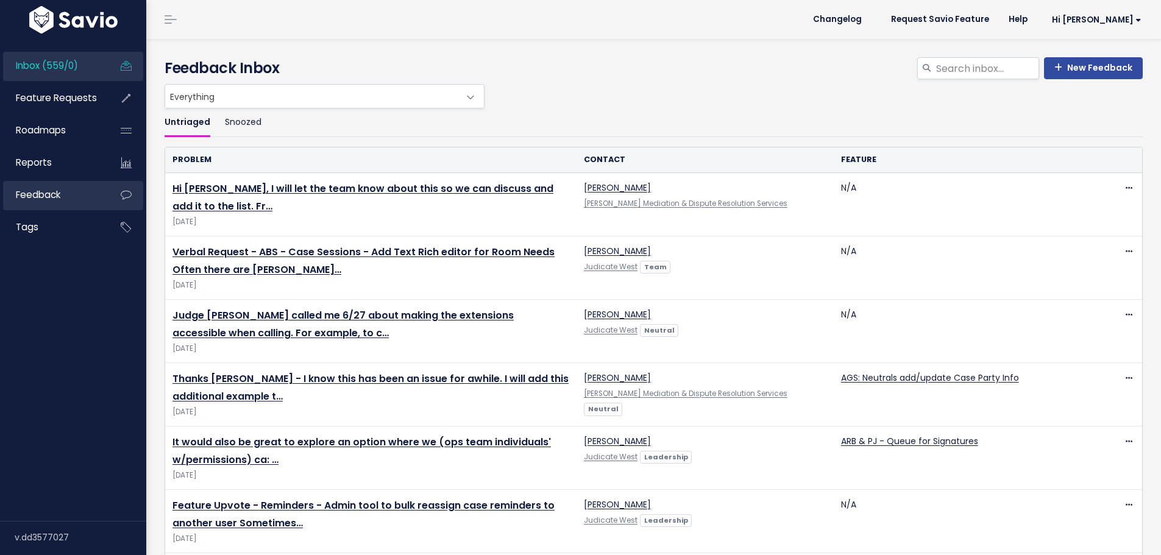
click at [46, 187] on link "Feedback" at bounding box center [52, 195] width 98 height 28
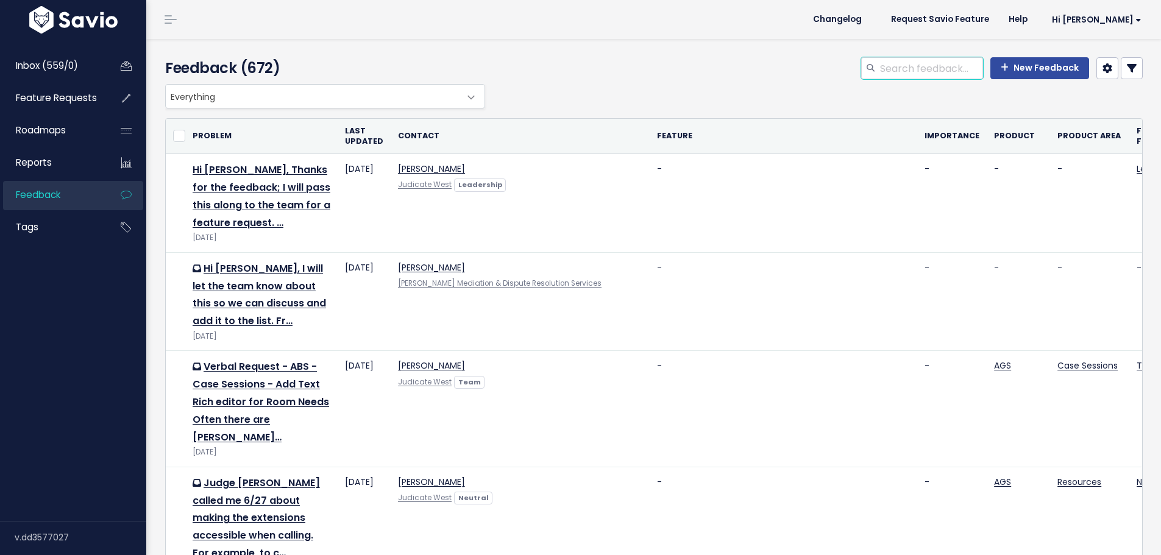
click at [882, 66] on input "search" at bounding box center [931, 68] width 104 height 22
type input "case details"
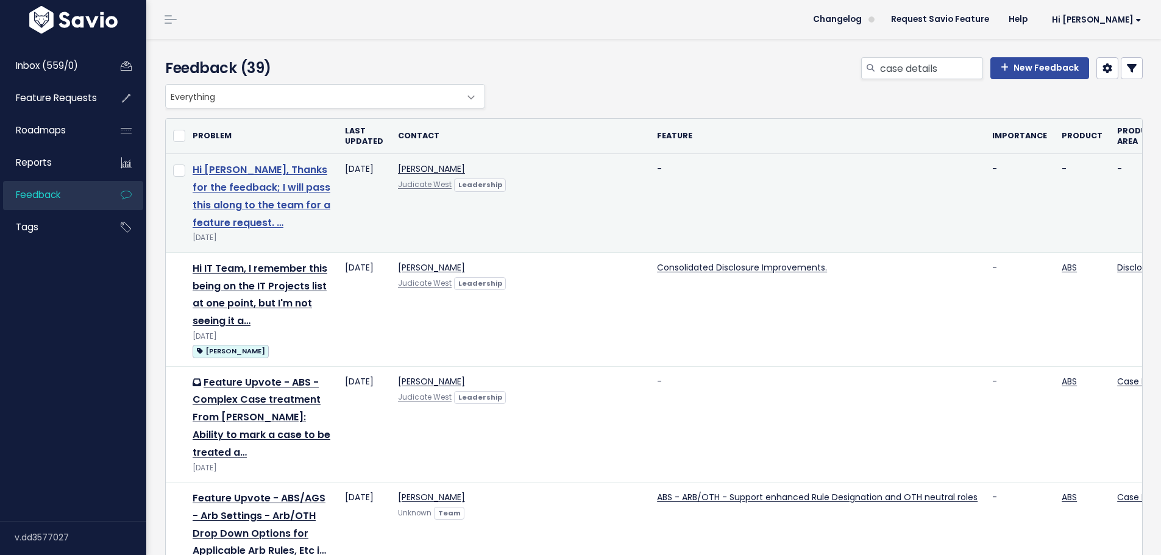
click at [254, 194] on link "Hi Heidi, Thanks for the feedback; I will pass this along to the team for a fea…" at bounding box center [262, 196] width 138 height 66
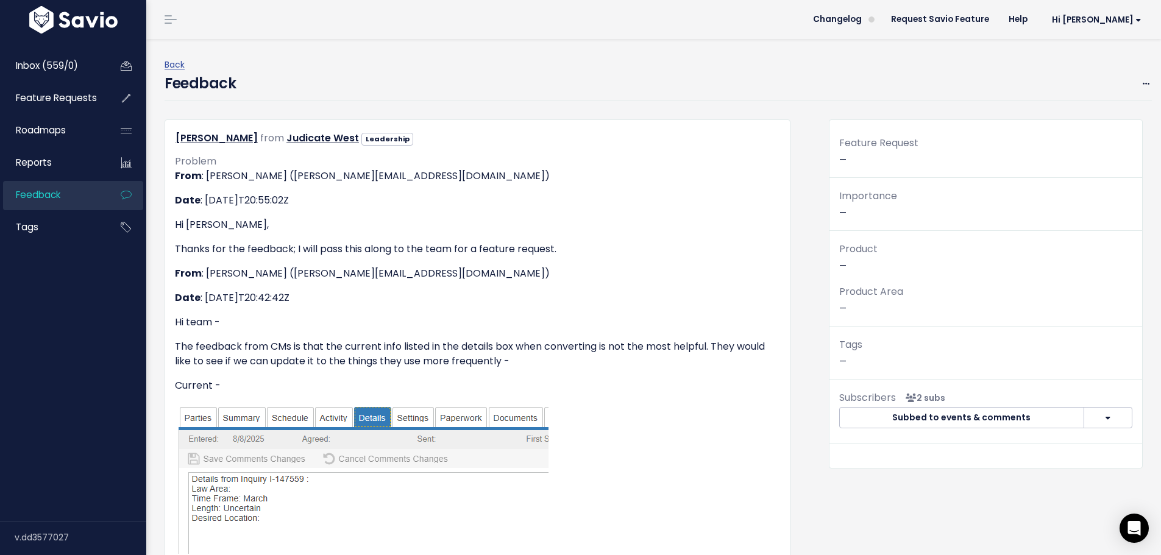
click at [841, 158] on div "Feature Request —" at bounding box center [986, 156] width 313 height 43
click at [855, 146] on span "Feature Request" at bounding box center [878, 143] width 79 height 14
click at [1141, 88] on span at bounding box center [1147, 83] width 12 height 15
click at [1084, 112] on link "Edit" at bounding box center [1098, 117] width 88 height 24
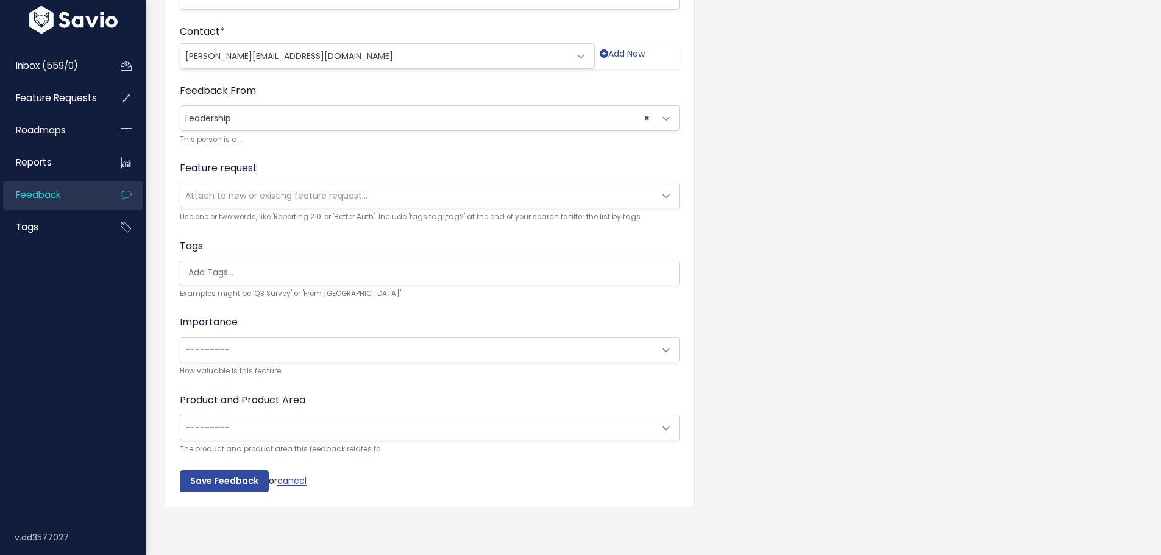
scroll to position [1315, 0]
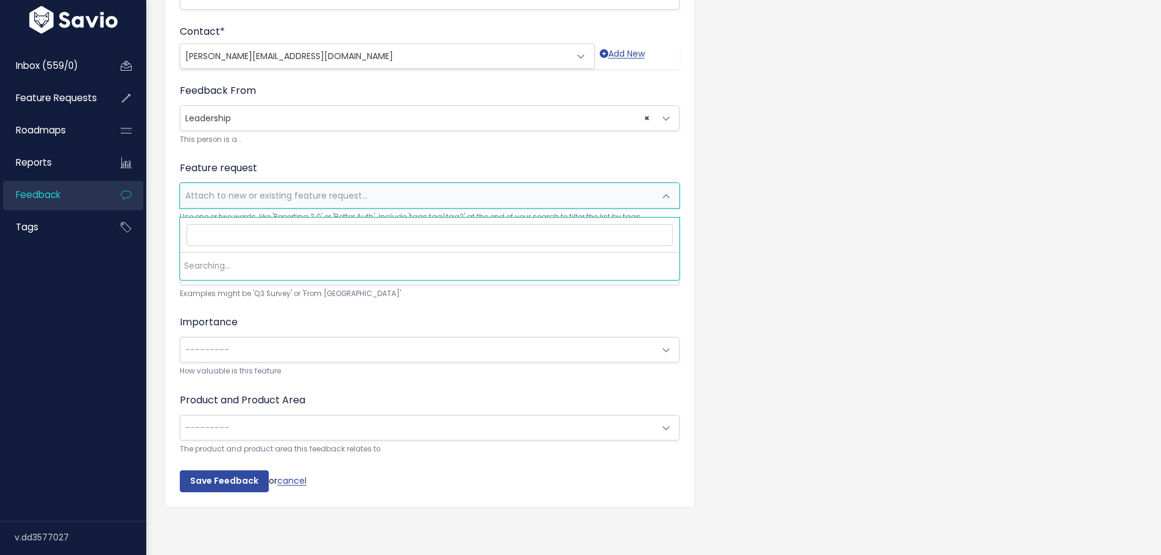
click at [346, 190] on span "Attach to new or existing feature request..." at bounding box center [276, 196] width 182 height 12
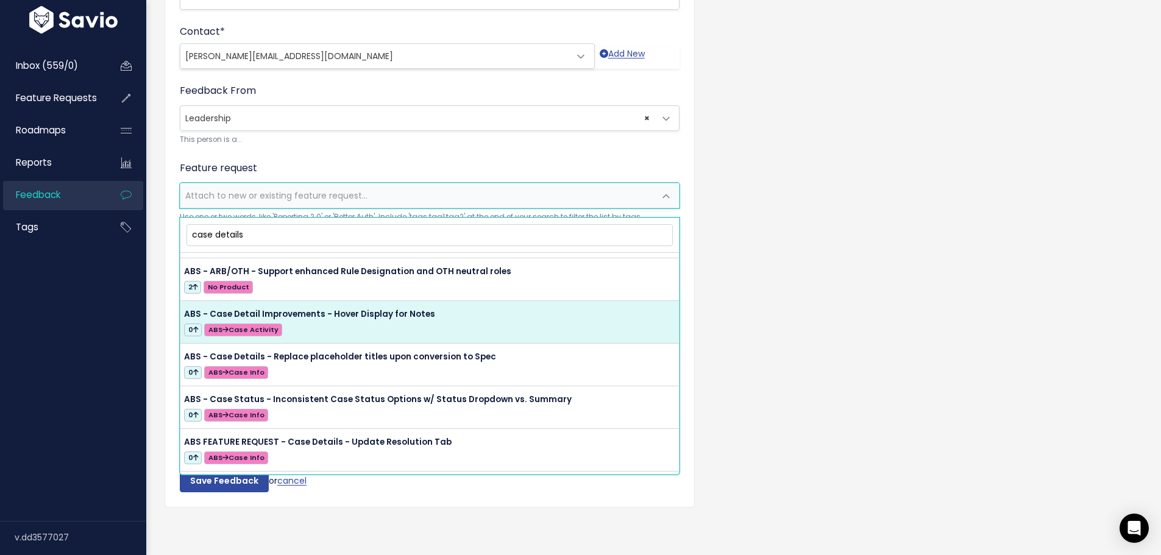
scroll to position [0, 0]
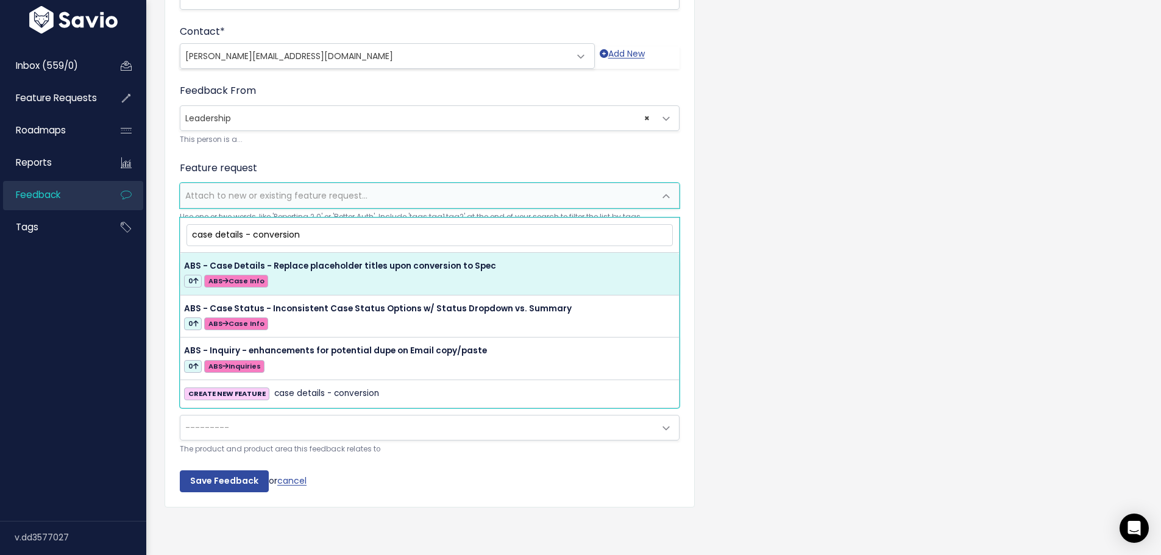
type input "case details - conversion"
select select "63177"
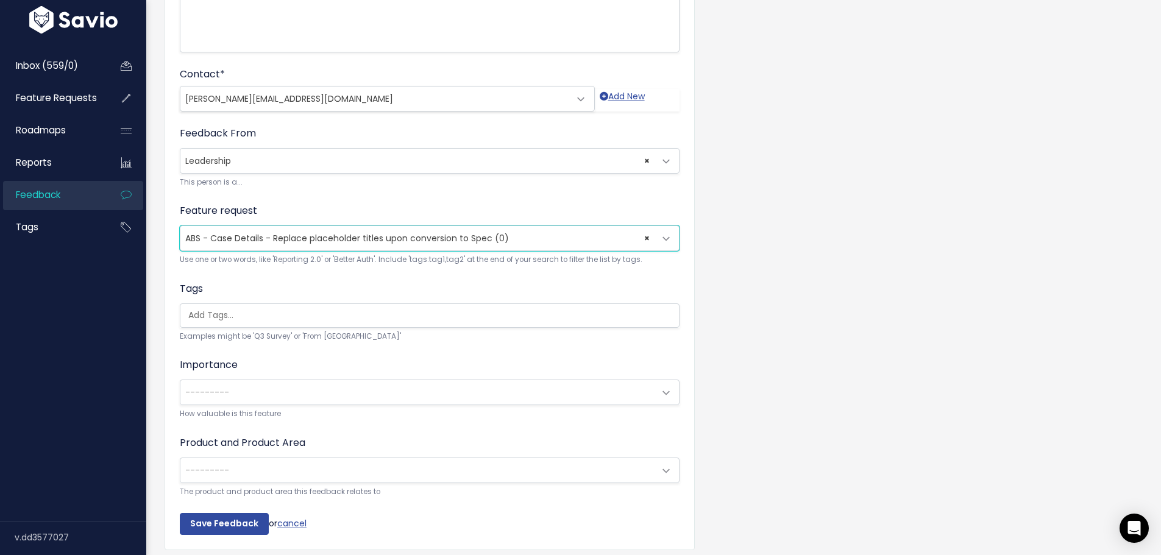
scroll to position [1315, 0]
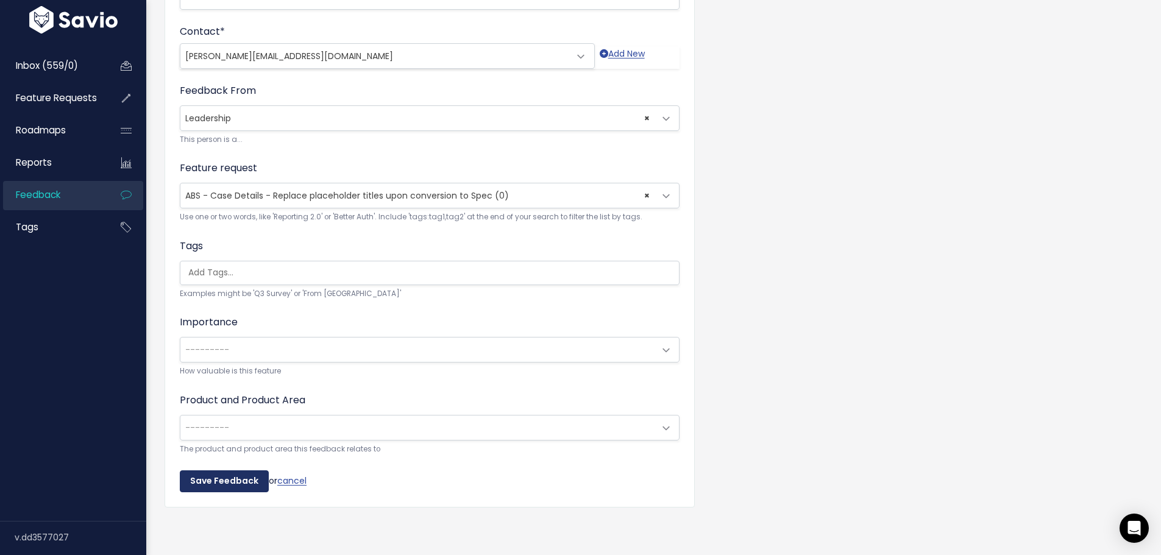
click at [251, 474] on input "Save Feedback" at bounding box center [224, 482] width 89 height 22
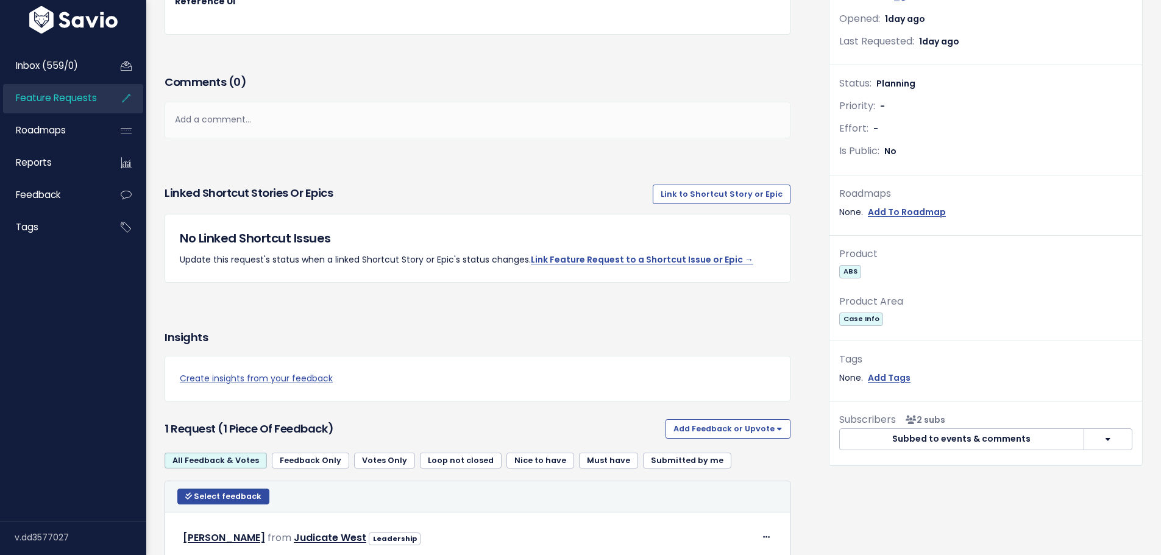
scroll to position [427, 0]
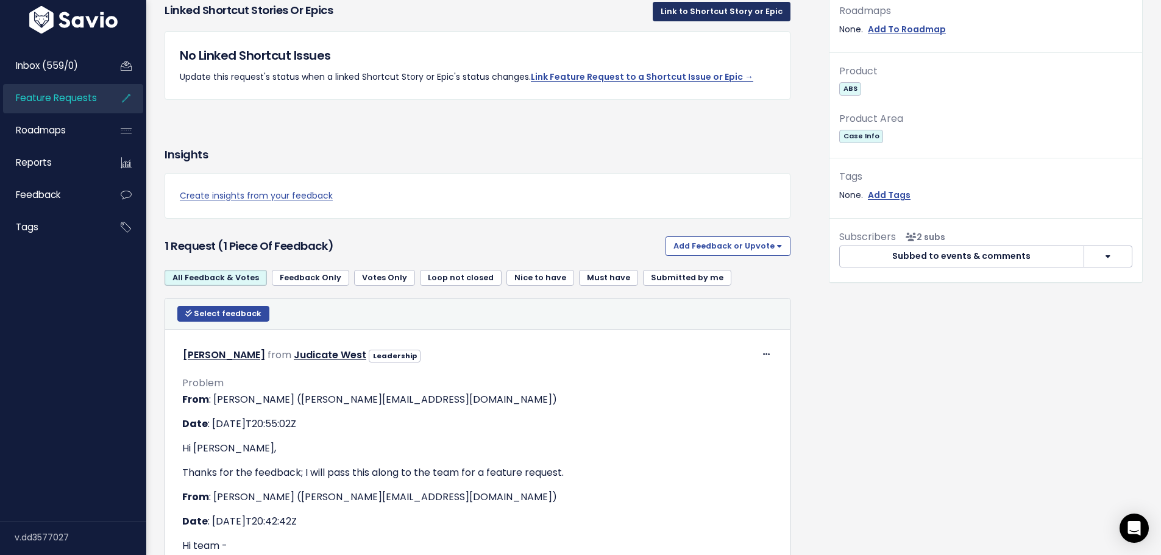
click at [688, 21] on link "Link to Shortcut Story or Epic" at bounding box center [722, 12] width 138 height 20
